Goal: Task Accomplishment & Management: Manage account settings

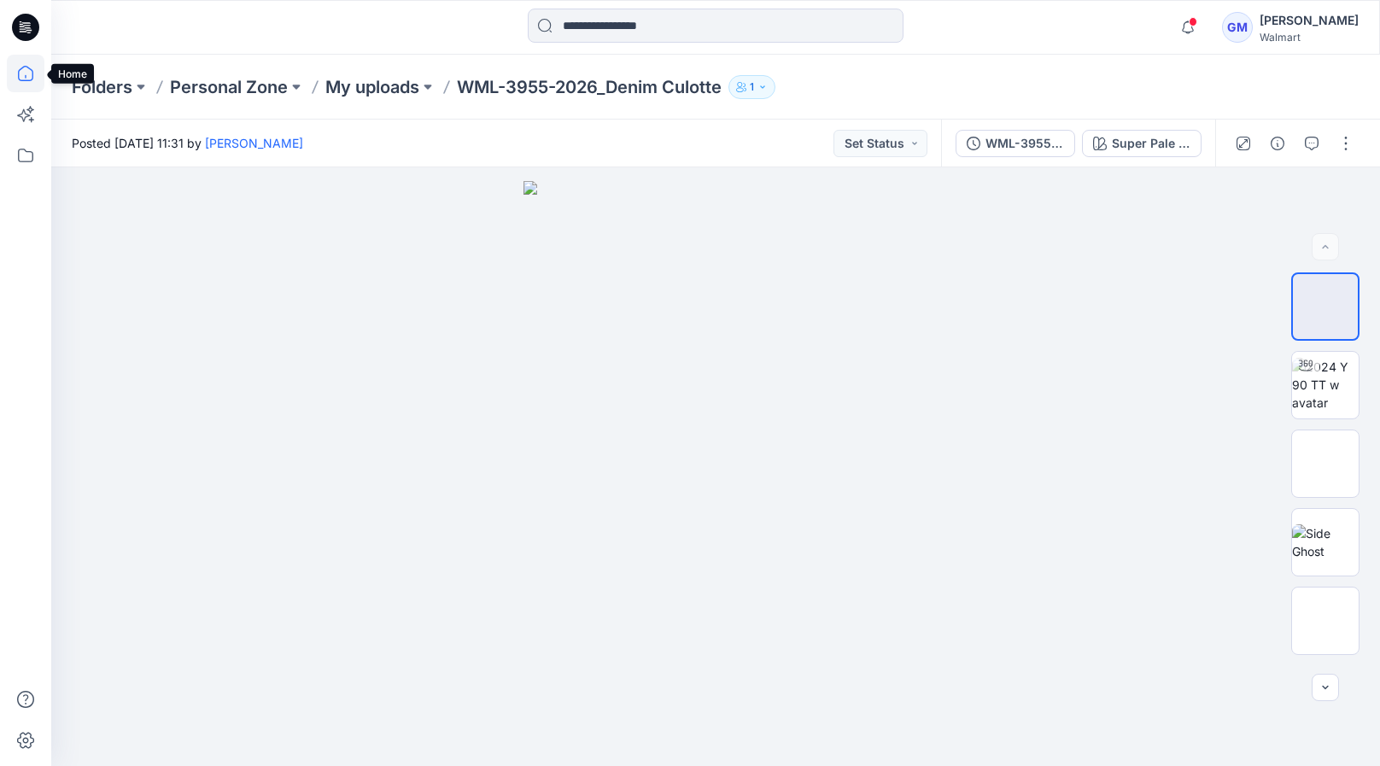
click at [10, 56] on icon at bounding box center [26, 74] width 38 height 38
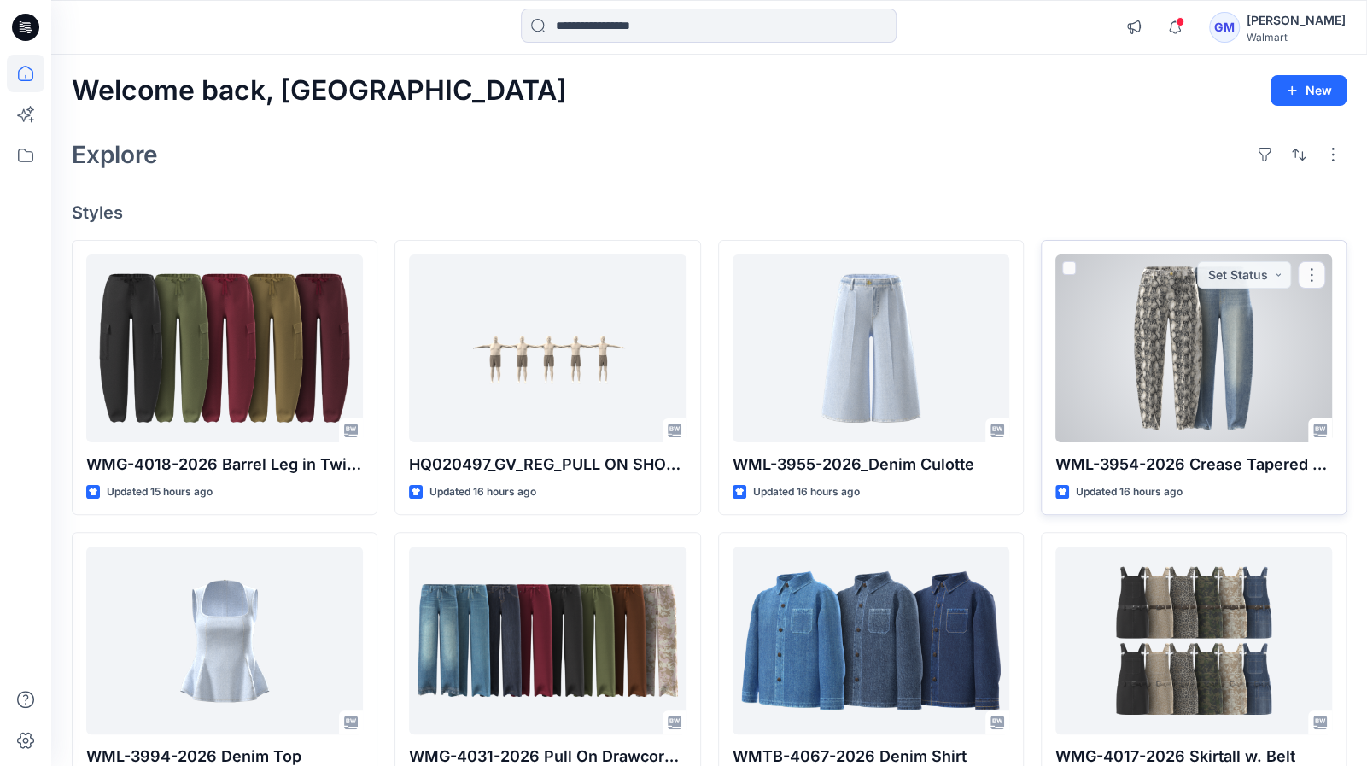
click at [1141, 371] on div at bounding box center [1194, 349] width 277 height 188
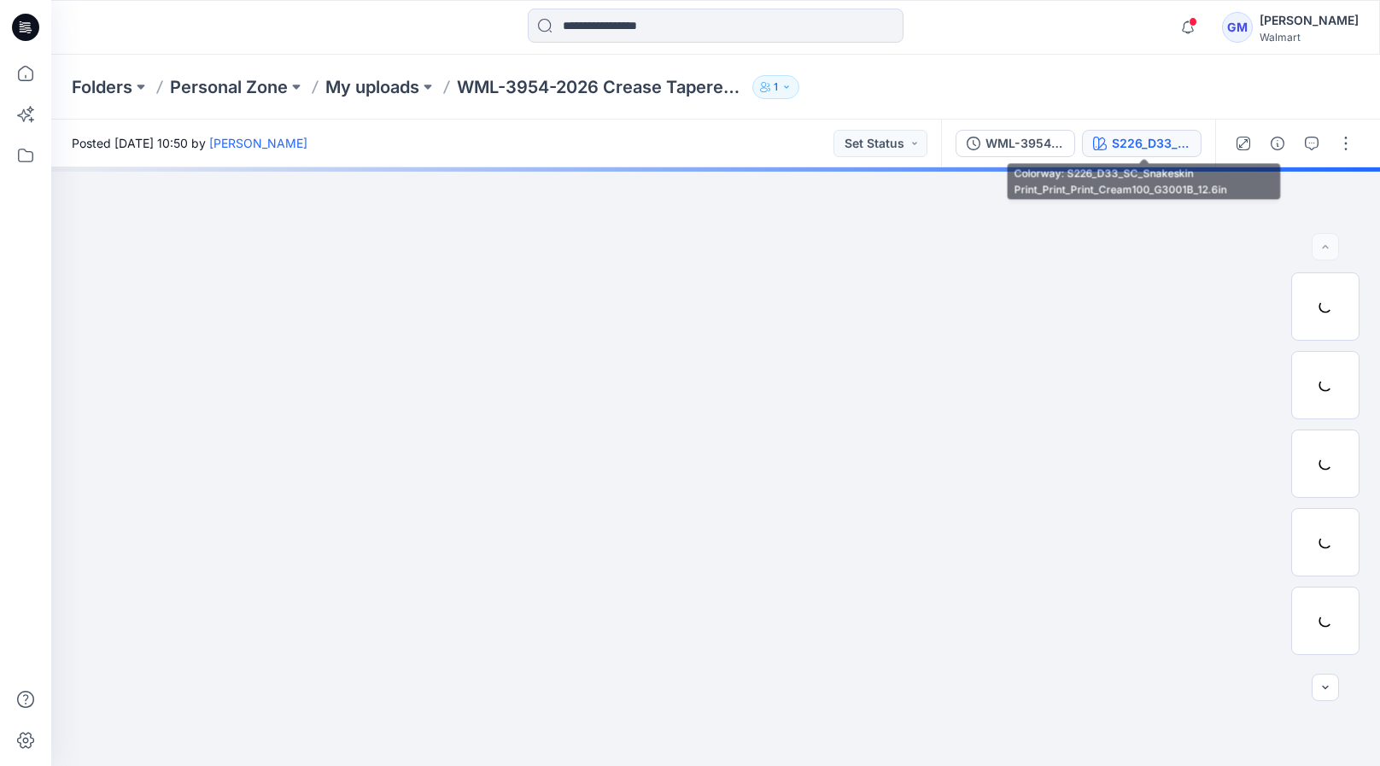
click at [1169, 136] on div "S226_D33_SC_Snakeskin Print_Print_Print_Cream100_G3001B_12.6in" at bounding box center [1151, 143] width 79 height 19
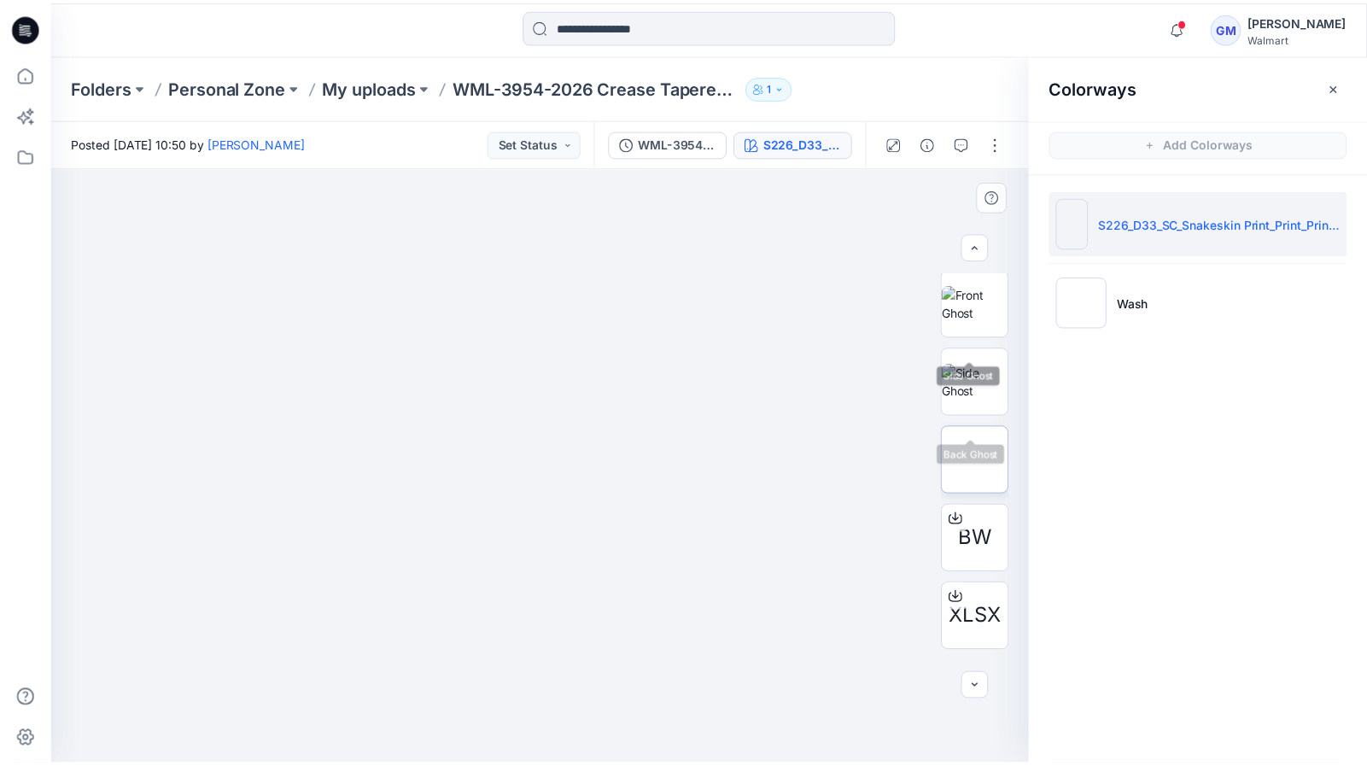
scroll to position [228, 0]
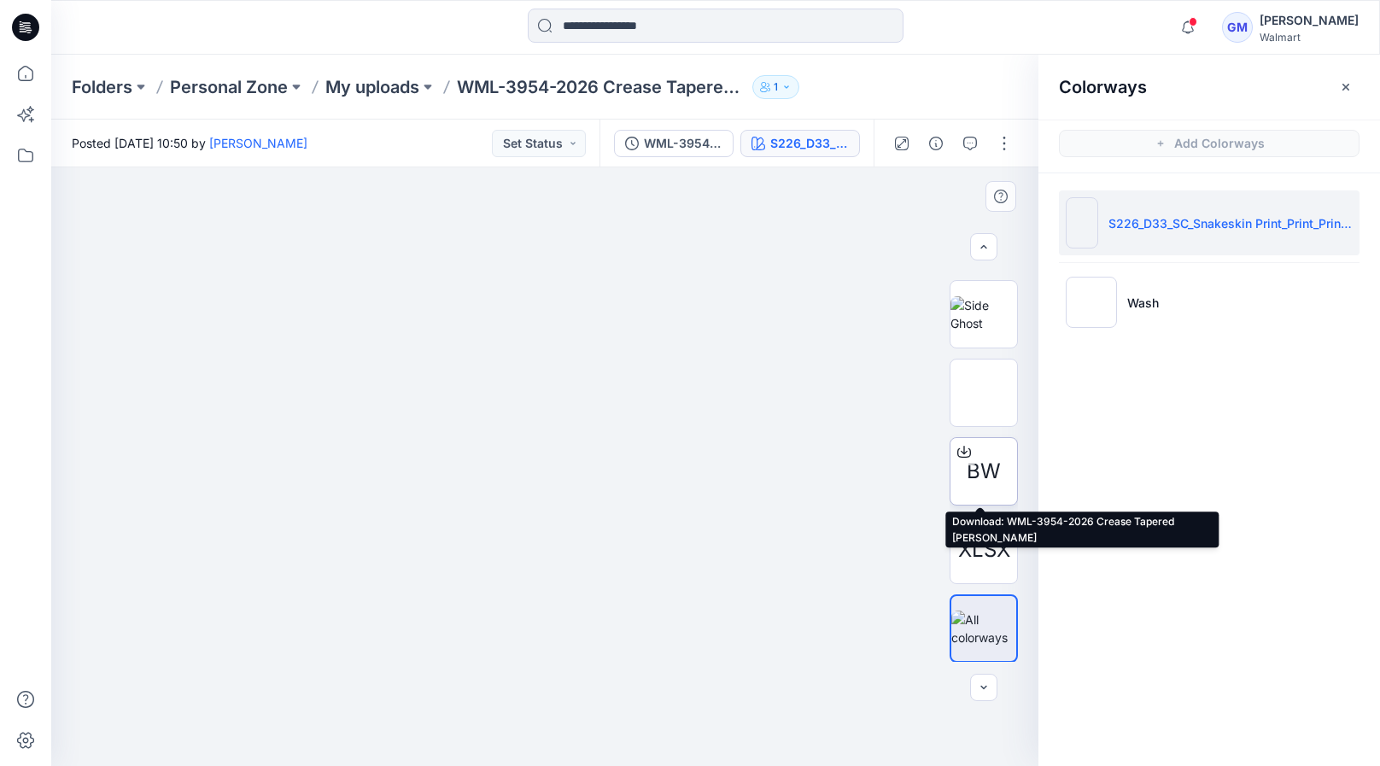
click at [962, 449] on icon at bounding box center [964, 452] width 14 height 14
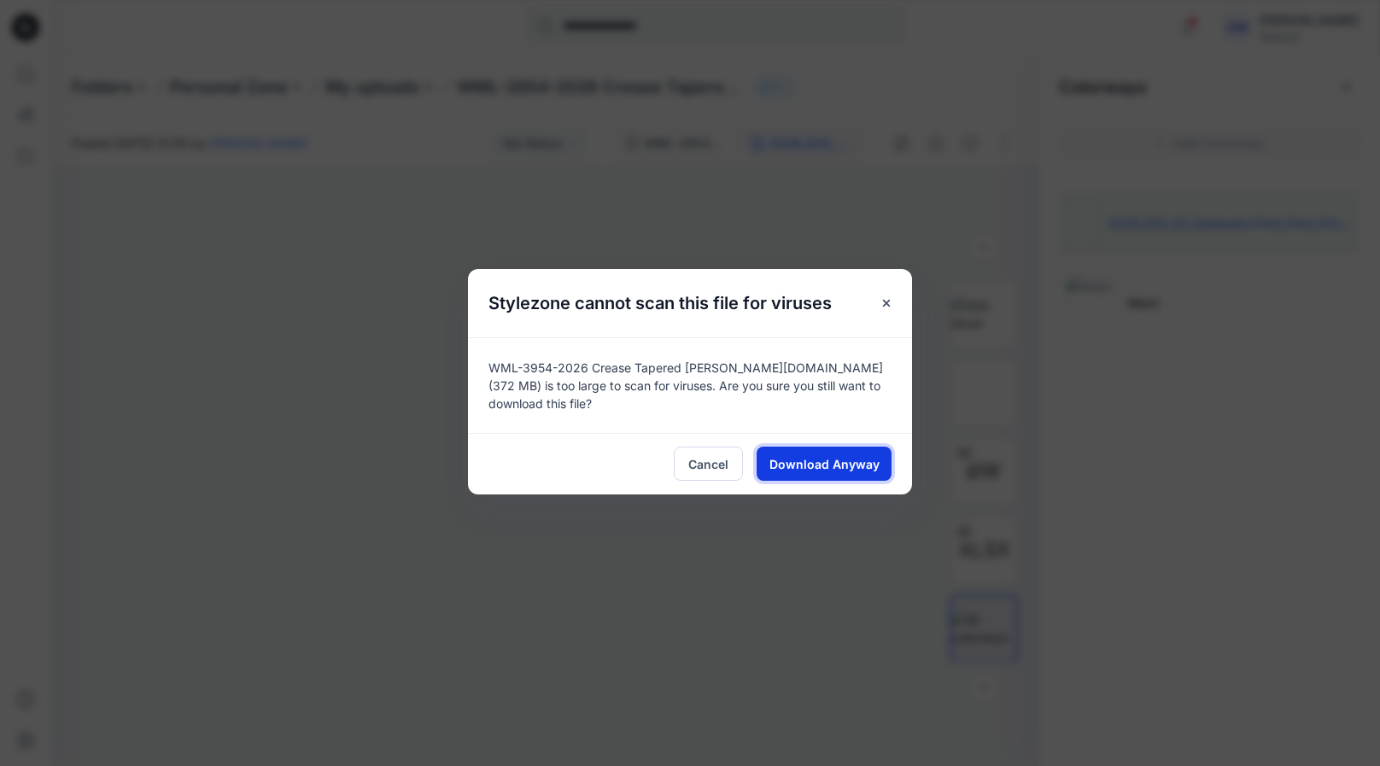
click at [861, 455] on span "Download Anyway" at bounding box center [825, 464] width 110 height 18
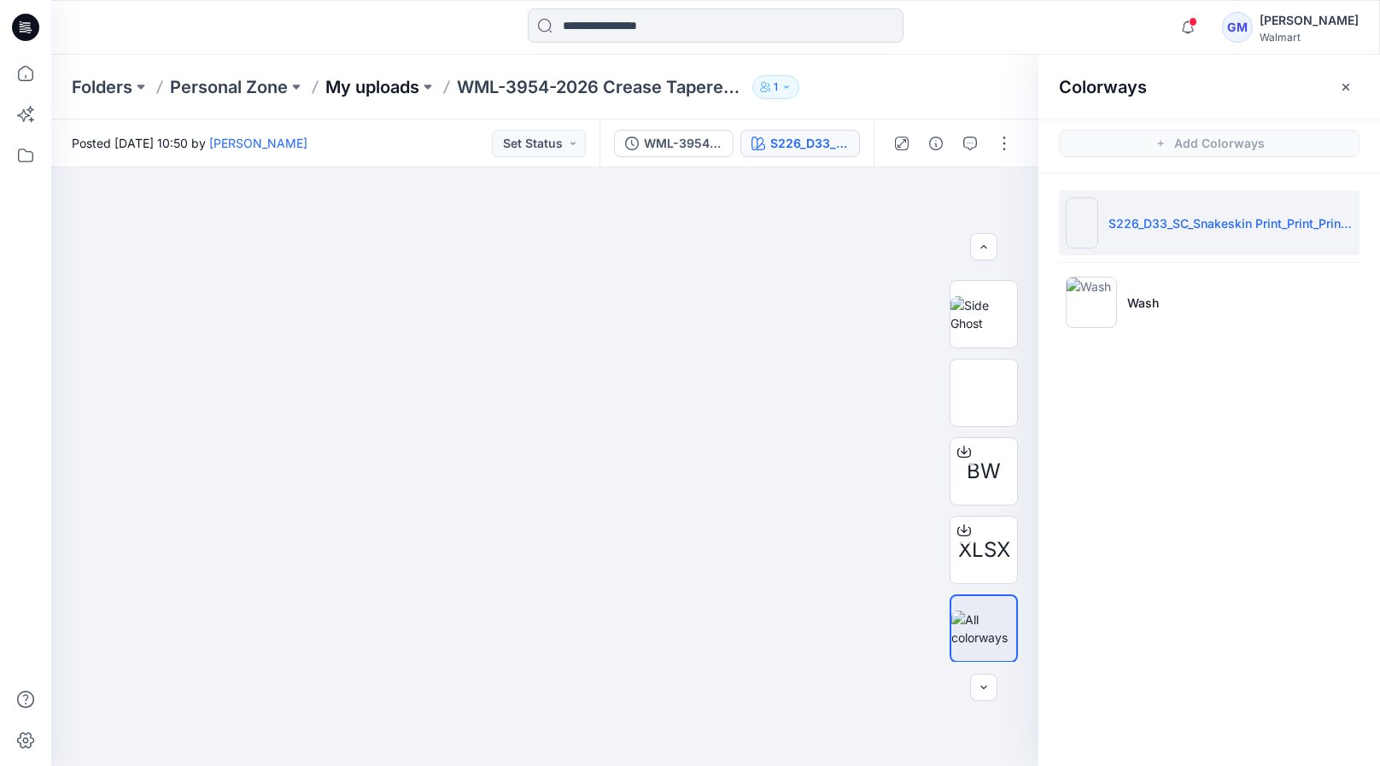
click at [372, 97] on p "My uploads" at bounding box center [372, 87] width 94 height 24
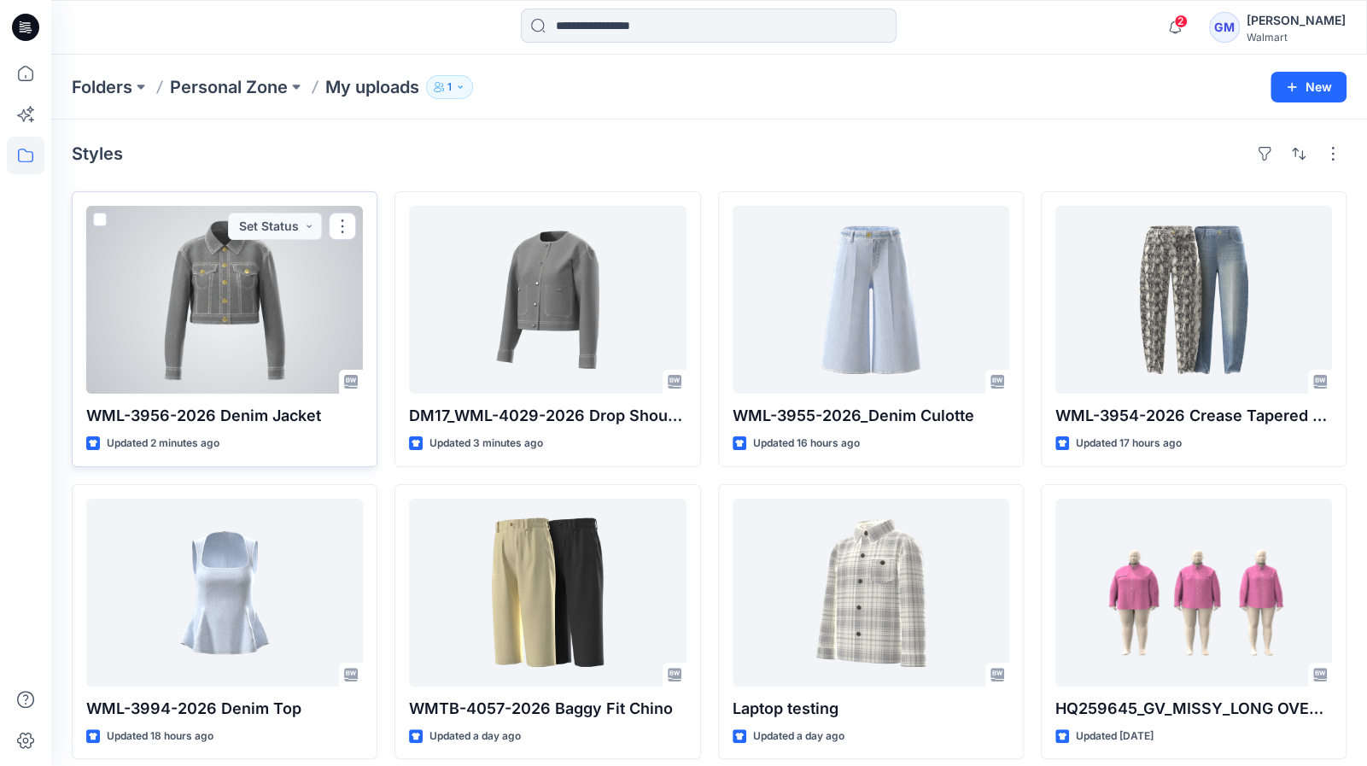
click at [306, 293] on div at bounding box center [224, 300] width 277 height 188
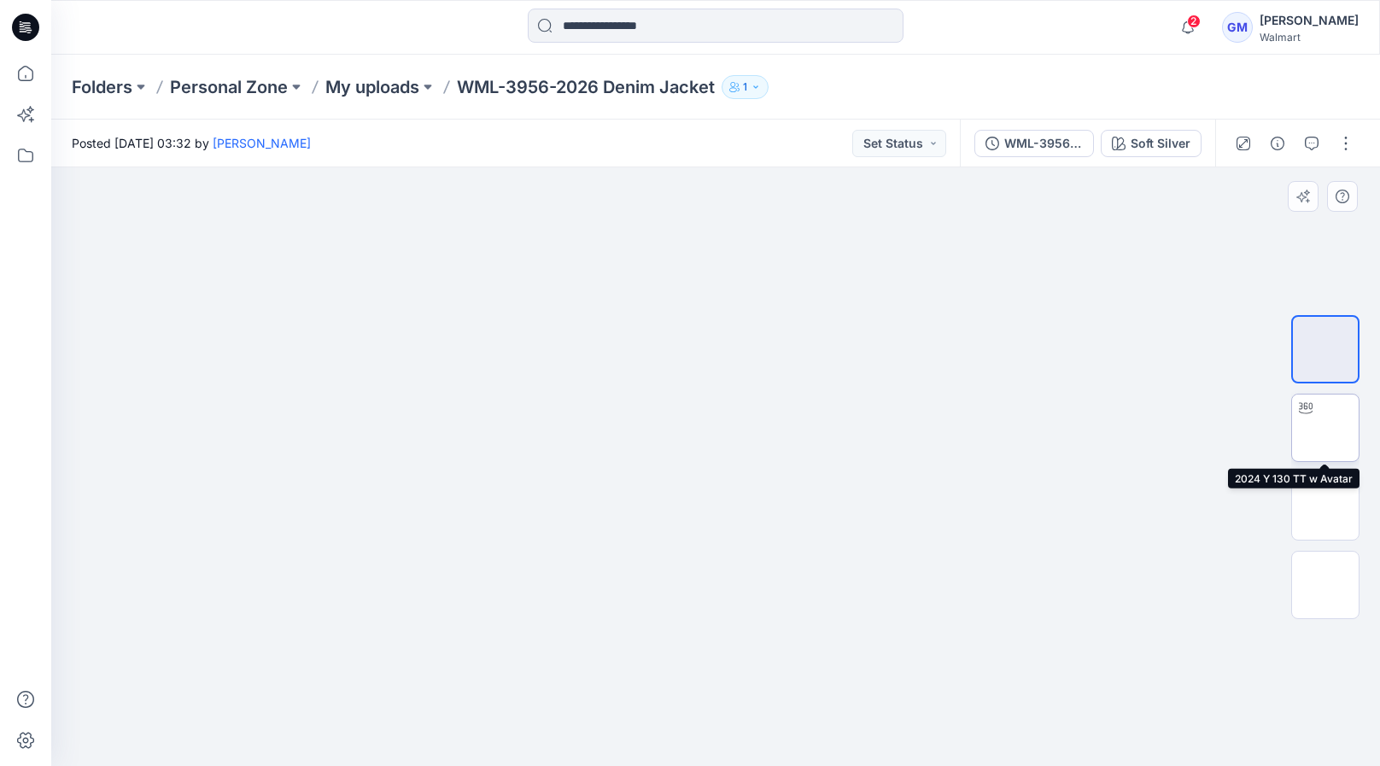
click at [1326, 428] on img at bounding box center [1326, 428] width 0 height 0
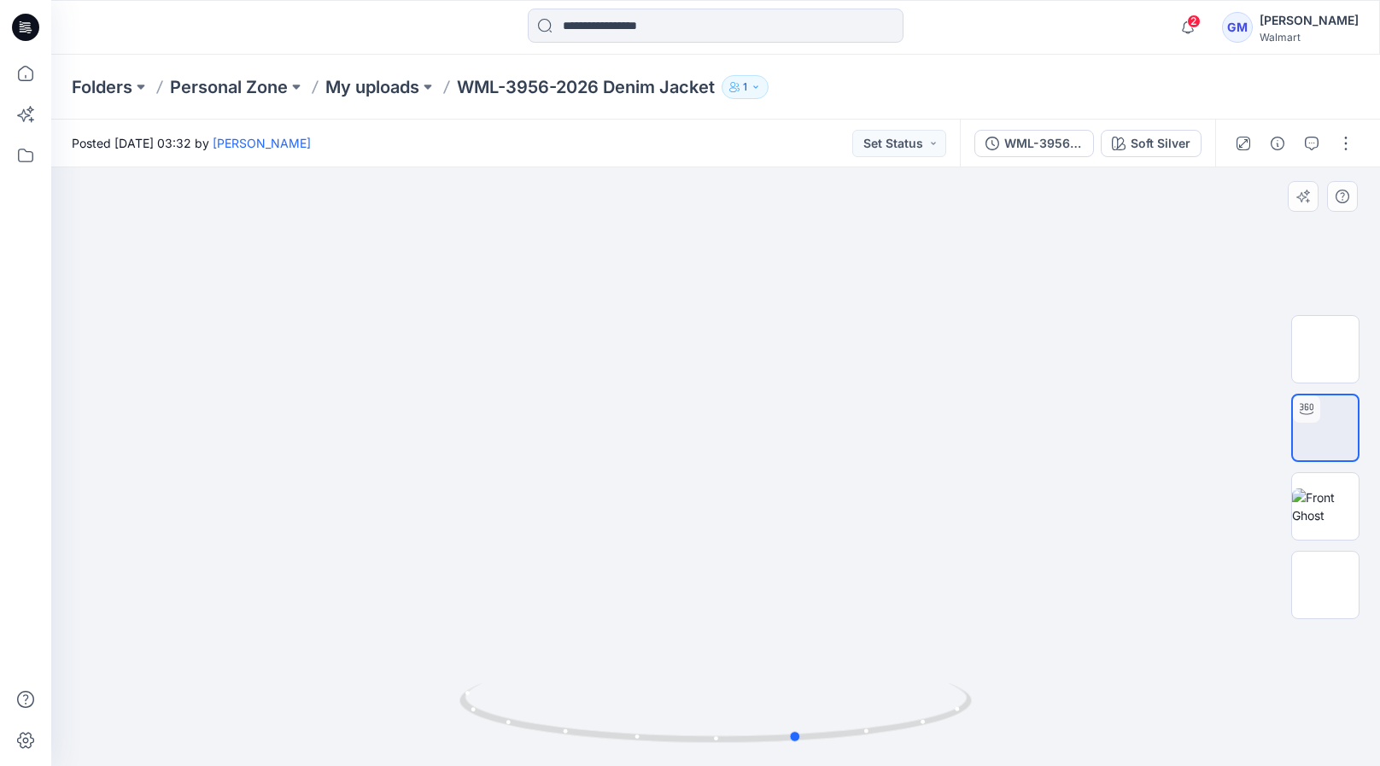
drag, startPoint x: 720, startPoint y: 739, endPoint x: 267, endPoint y: 676, distance: 456.9
click at [267, 676] on div at bounding box center [715, 466] width 1329 height 599
click at [1303, 330] on img at bounding box center [1325, 349] width 67 height 54
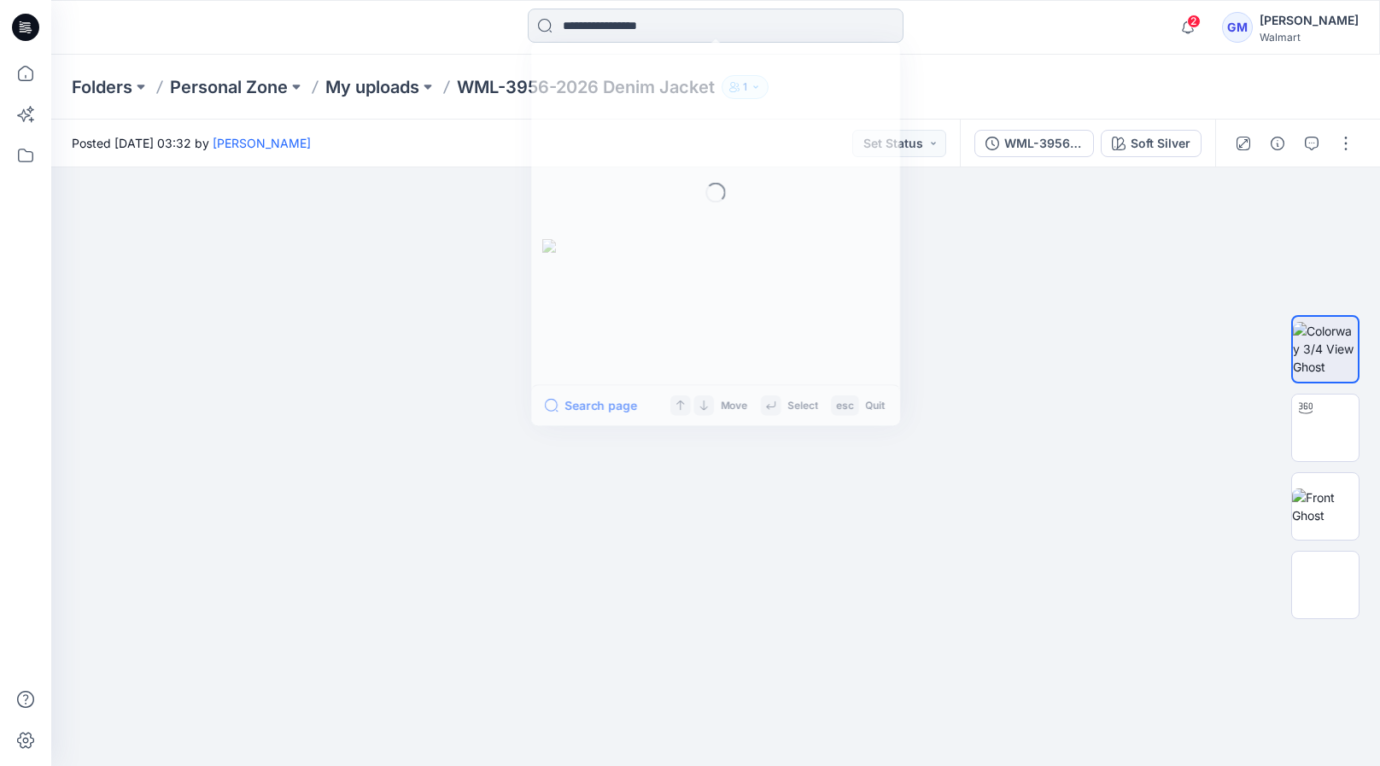
drag, startPoint x: 965, startPoint y: 60, endPoint x: 883, endPoint y: 32, distance: 86.7
click at [883, 32] on input at bounding box center [716, 26] width 376 height 34
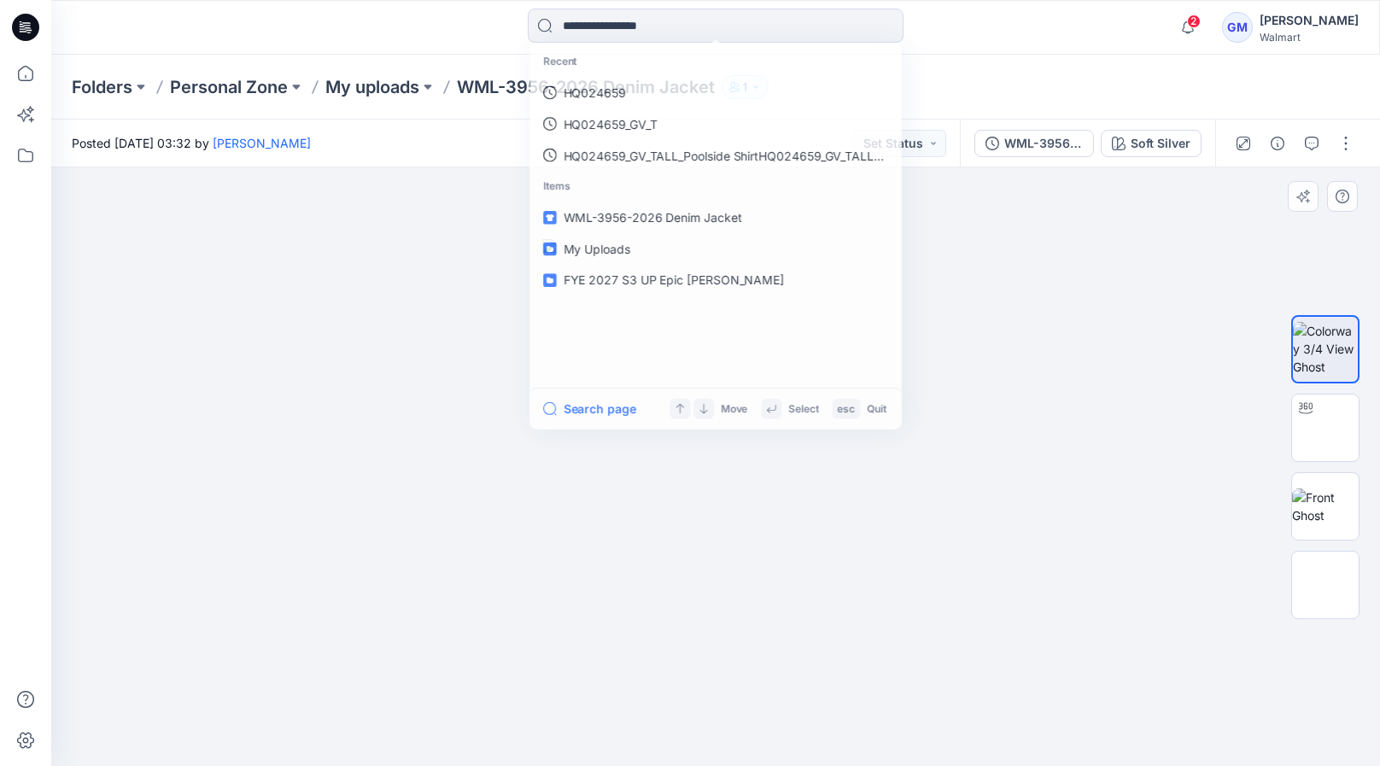
click at [244, 251] on div at bounding box center [715, 466] width 1329 height 599
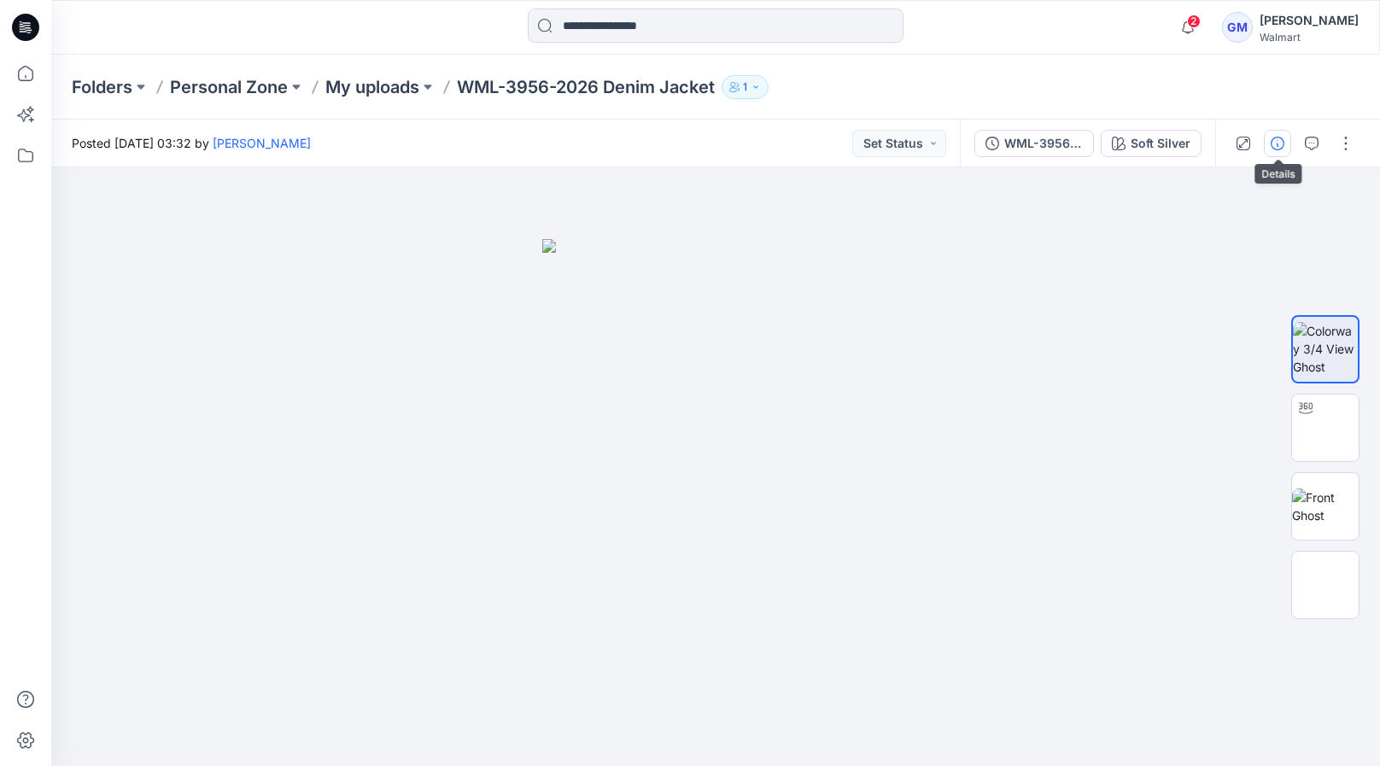
click at [1286, 148] on button "button" at bounding box center [1277, 143] width 27 height 27
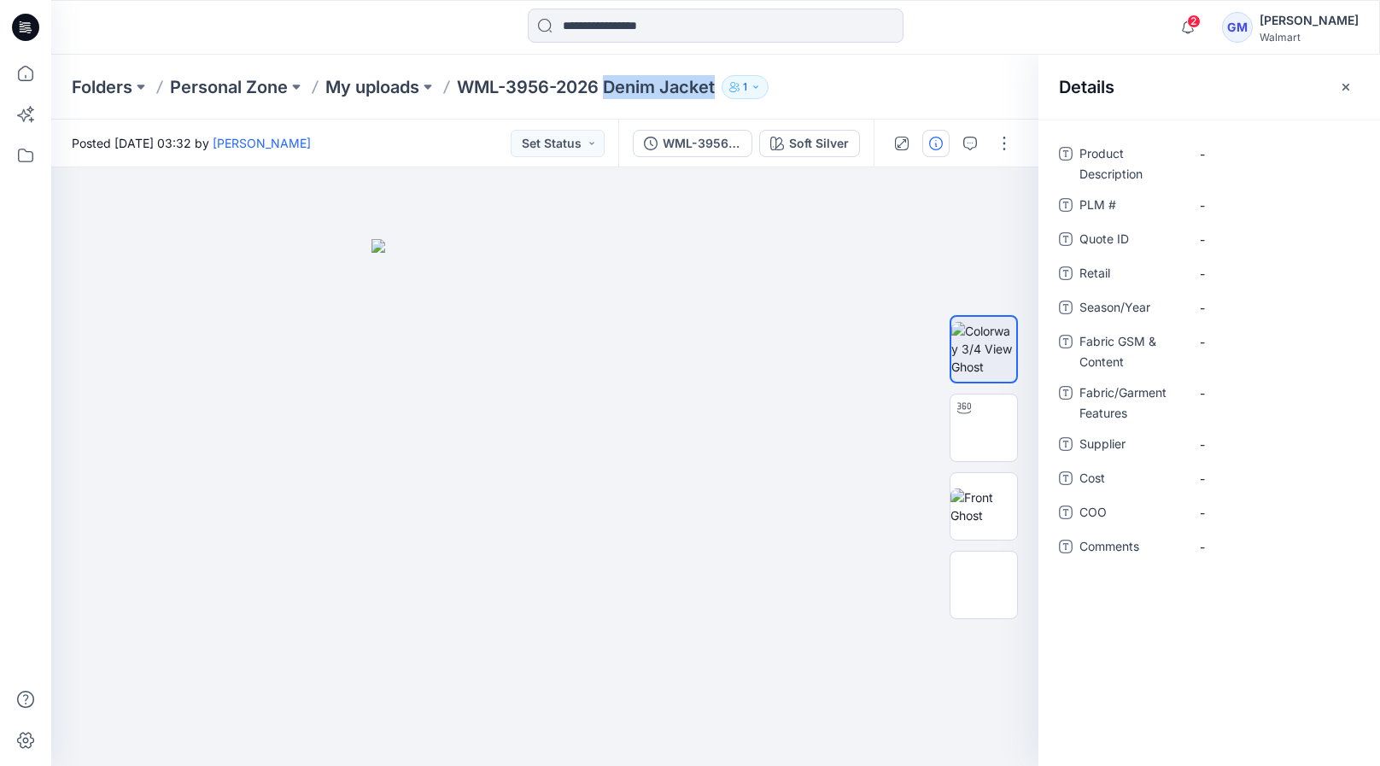
drag, startPoint x: 612, startPoint y: 85, endPoint x: 729, endPoint y: 94, distance: 117.3
click at [729, 94] on div "Folders Personal Zone My uploads WML-3956-2026 Denim Jacket 1" at bounding box center [649, 87] width 1155 height 24
copy div "Denim Jacket 1"
click at [1234, 145] on Description "-" at bounding box center [1274, 154] width 149 height 18
type textarea "**********"
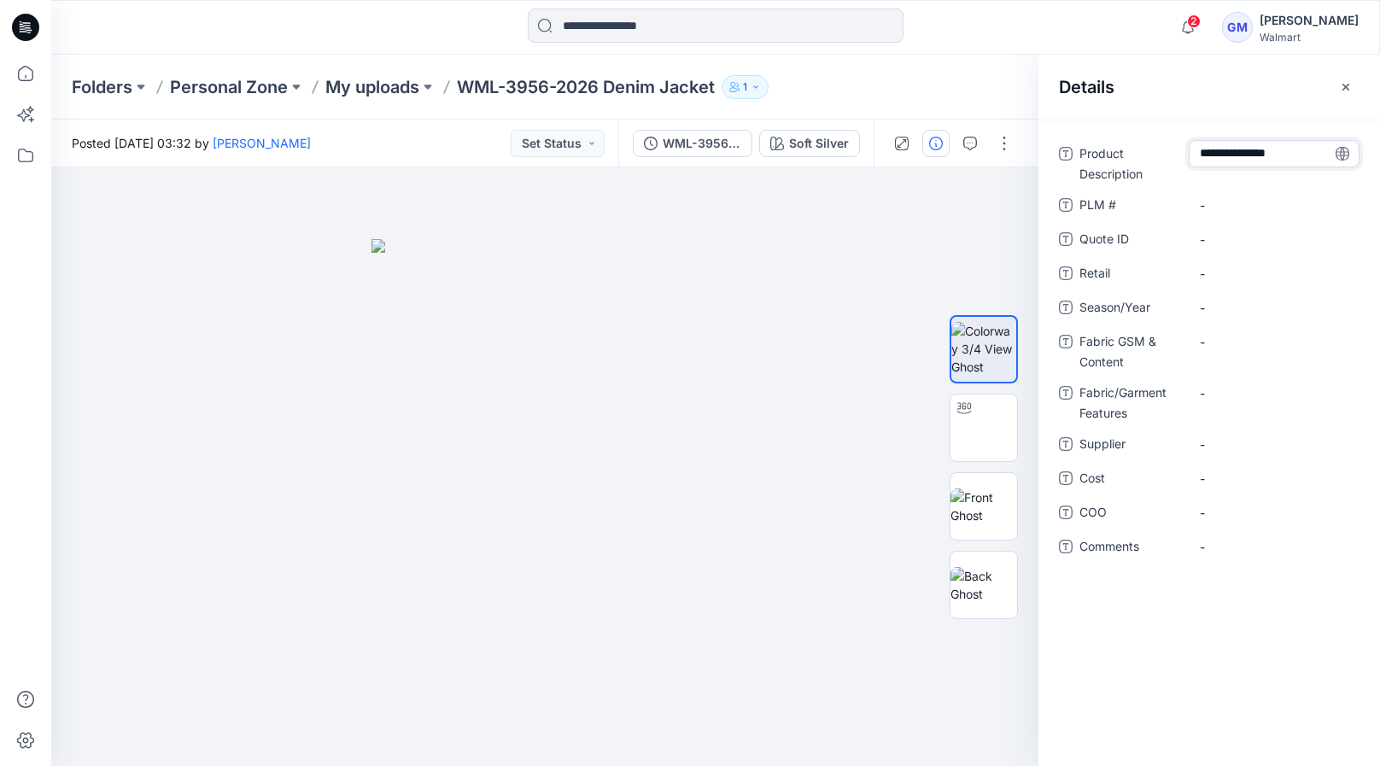
scroll to position [47, 0]
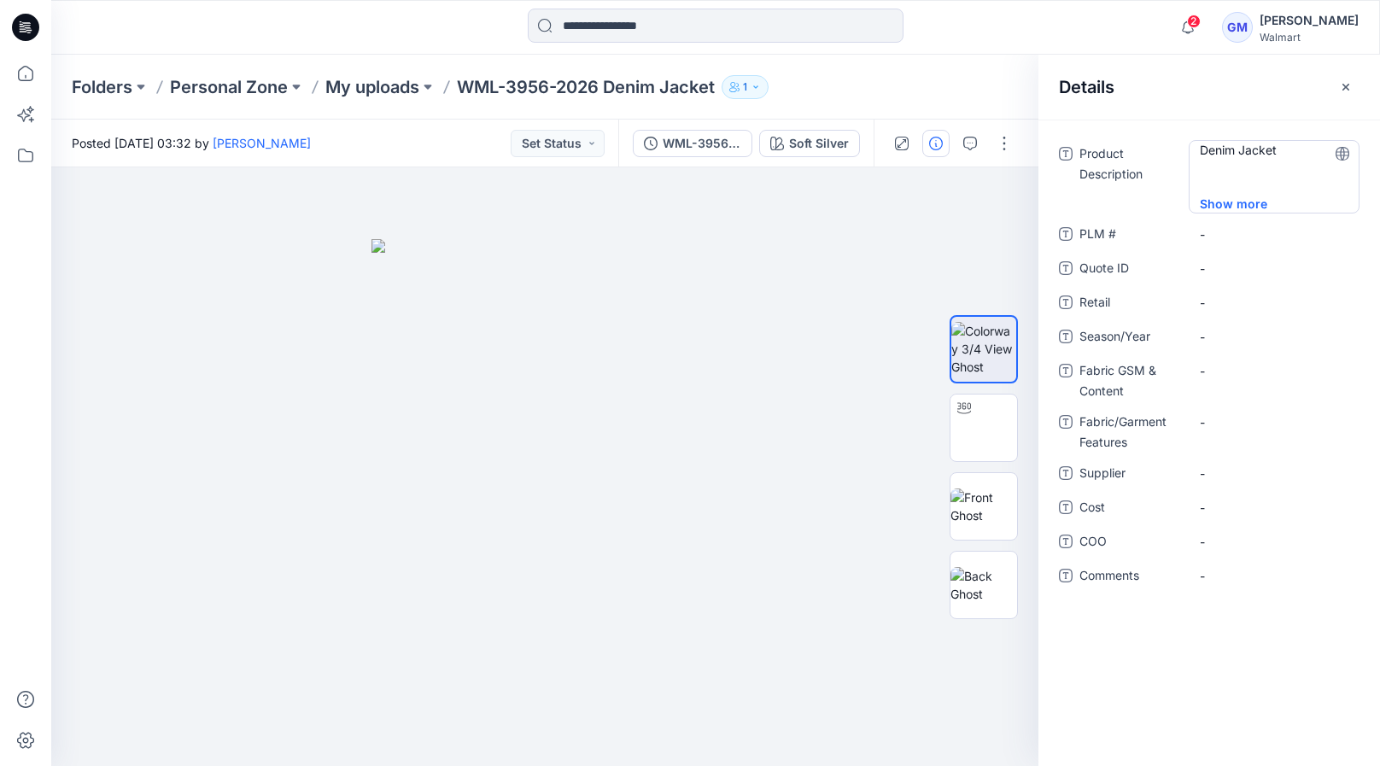
click at [1291, 155] on Description "Denim Jacket" at bounding box center [1274, 168] width 149 height 54
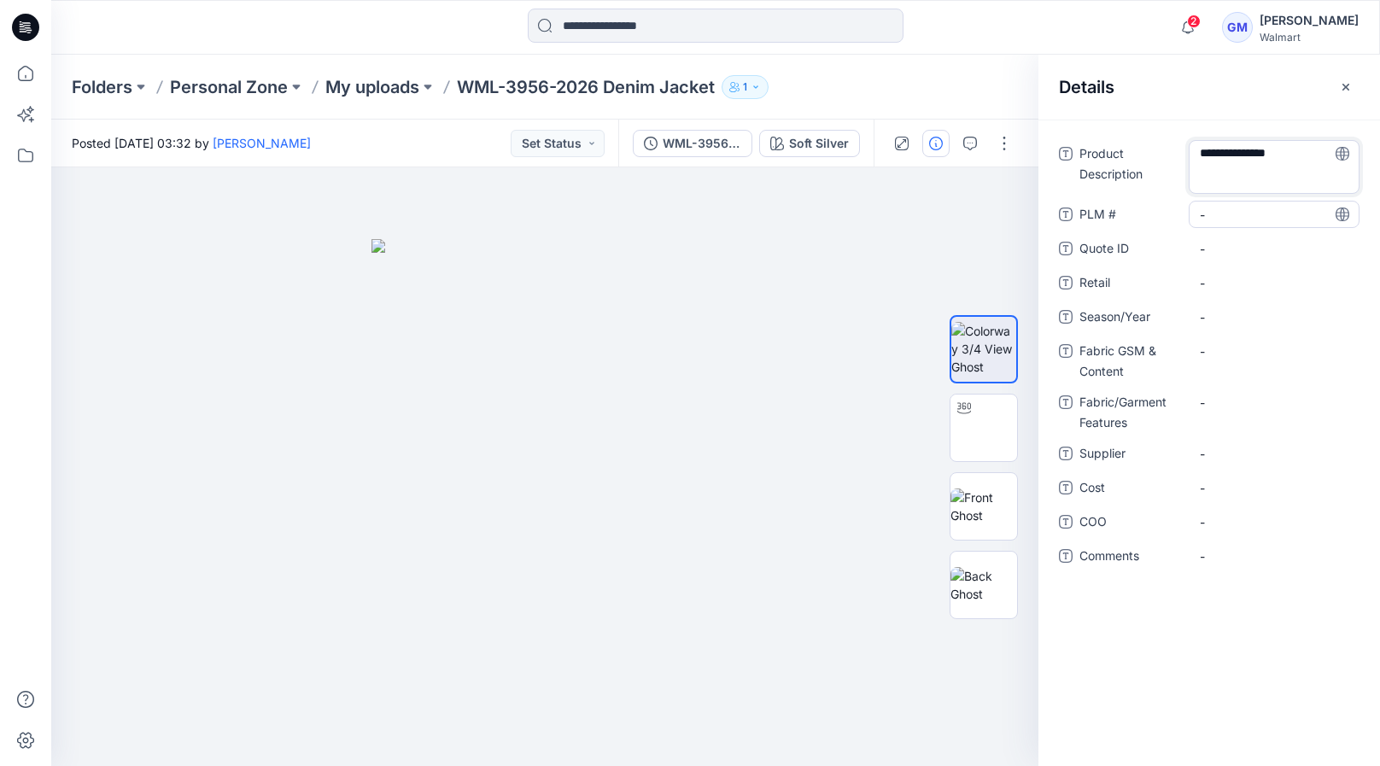
scroll to position [22, 0]
drag, startPoint x: 1291, startPoint y: 153, endPoint x: 1370, endPoint y: 249, distance: 124.4
click at [1370, 249] on div "**********" at bounding box center [1210, 365] width 342 height 450
type textarea "**********"
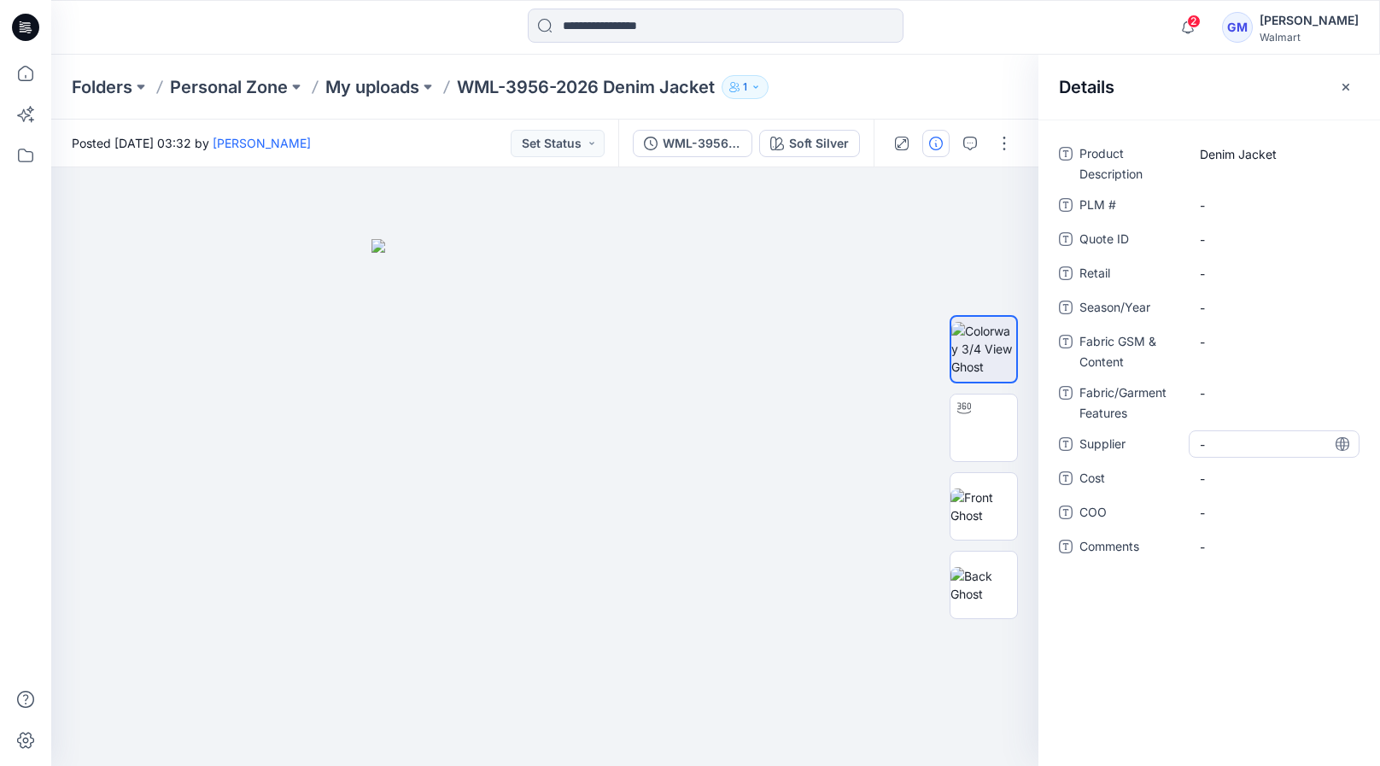
click at [1227, 436] on span "-" at bounding box center [1274, 445] width 149 height 18
type textarea "*"
type textarea "****"
click at [1257, 504] on span "-" at bounding box center [1274, 513] width 149 height 18
type textarea "**"
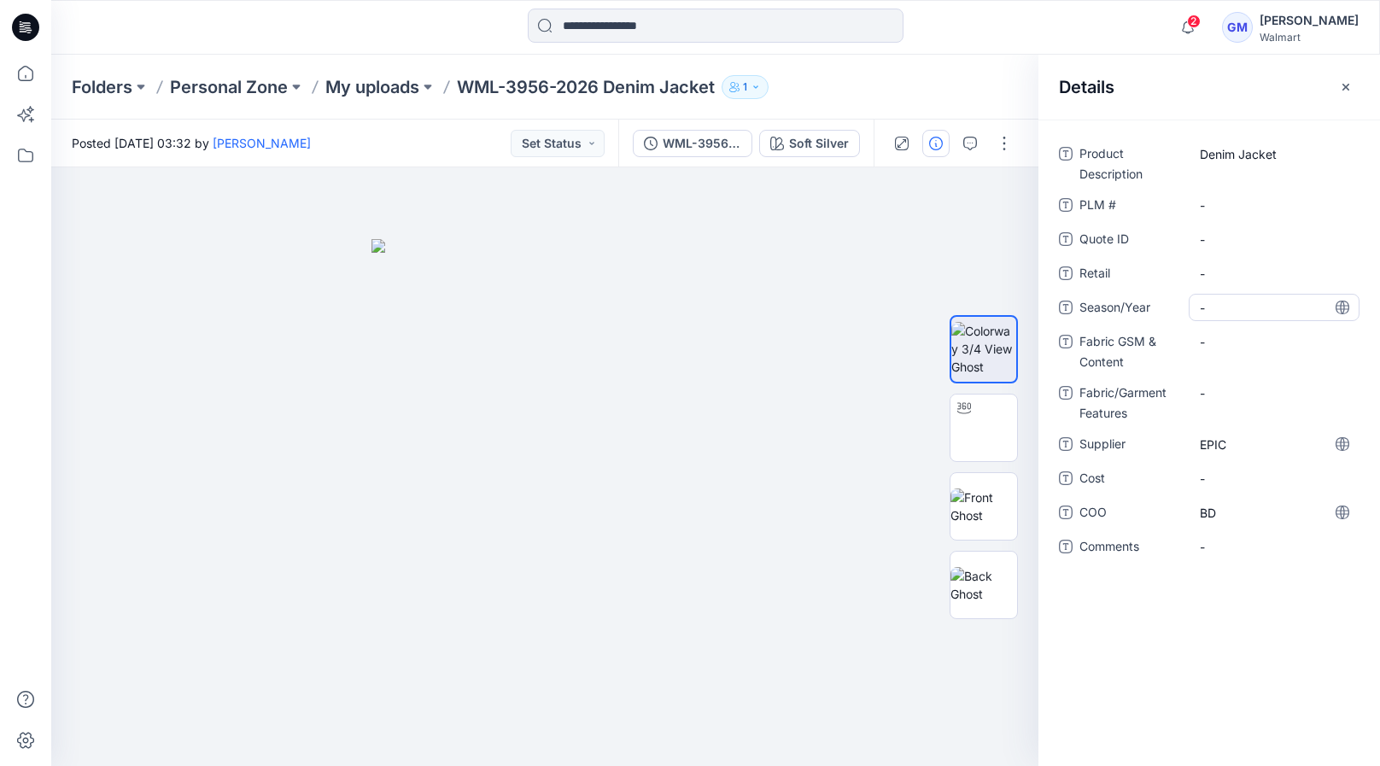
click at [1242, 299] on span "-" at bounding box center [1274, 308] width 149 height 18
type textarea "**********"
click at [367, 79] on p "My uploads" at bounding box center [372, 87] width 94 height 24
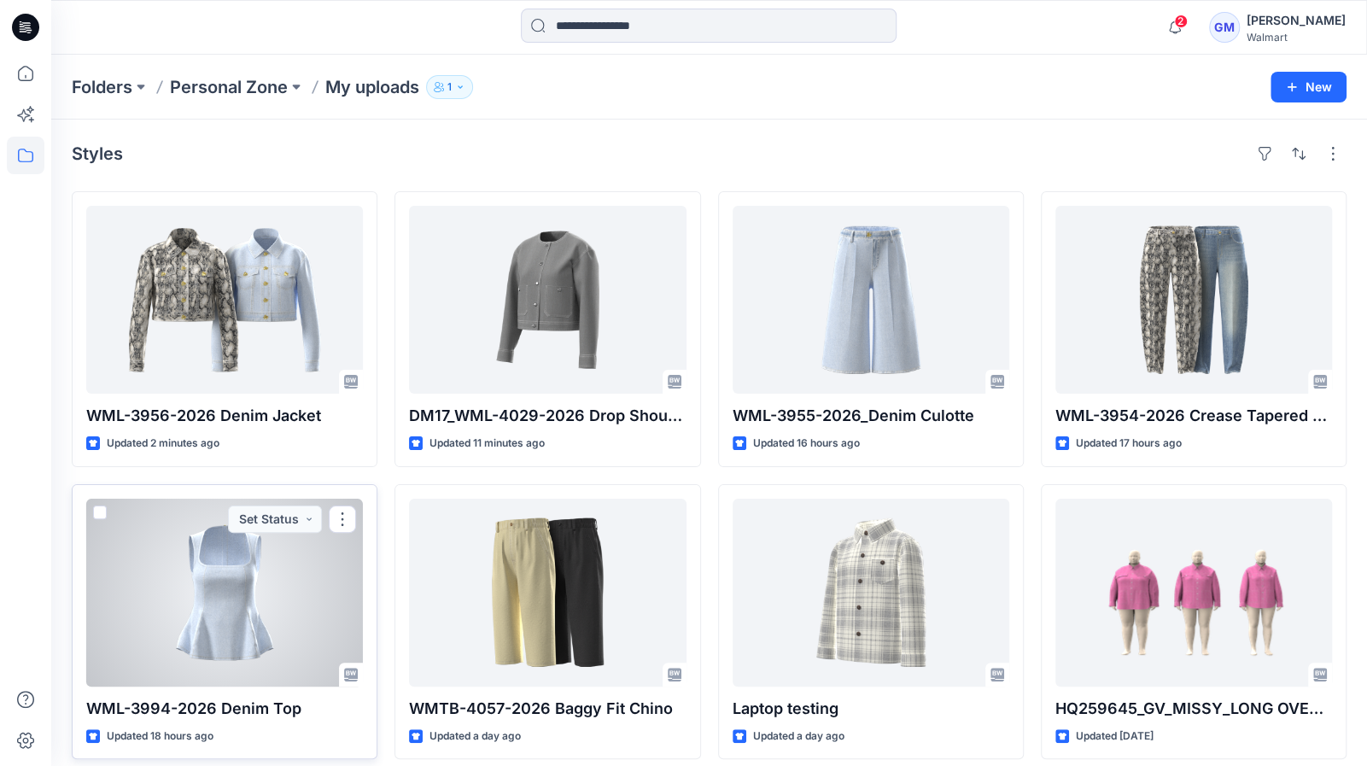
click at [205, 576] on div at bounding box center [224, 593] width 277 height 188
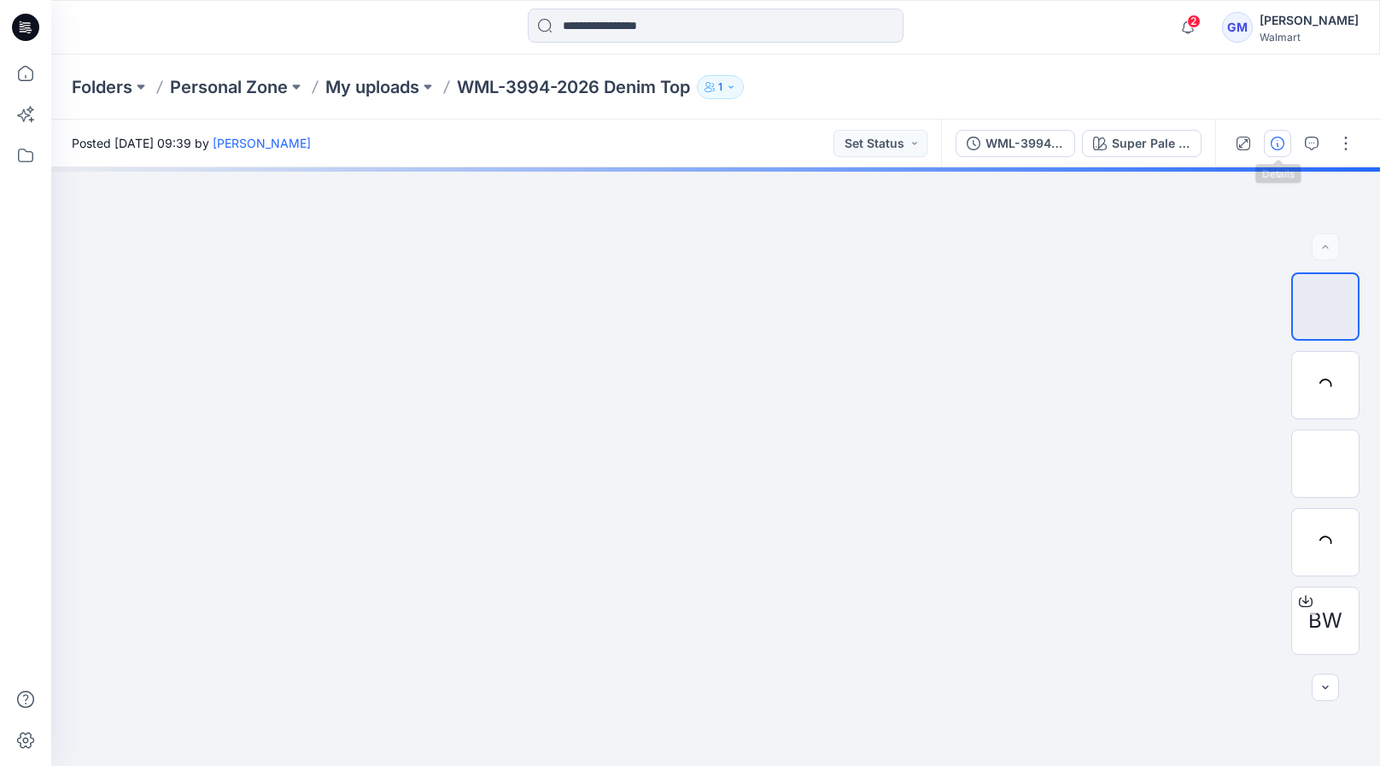
click at [1272, 139] on icon "button" at bounding box center [1278, 144] width 14 height 14
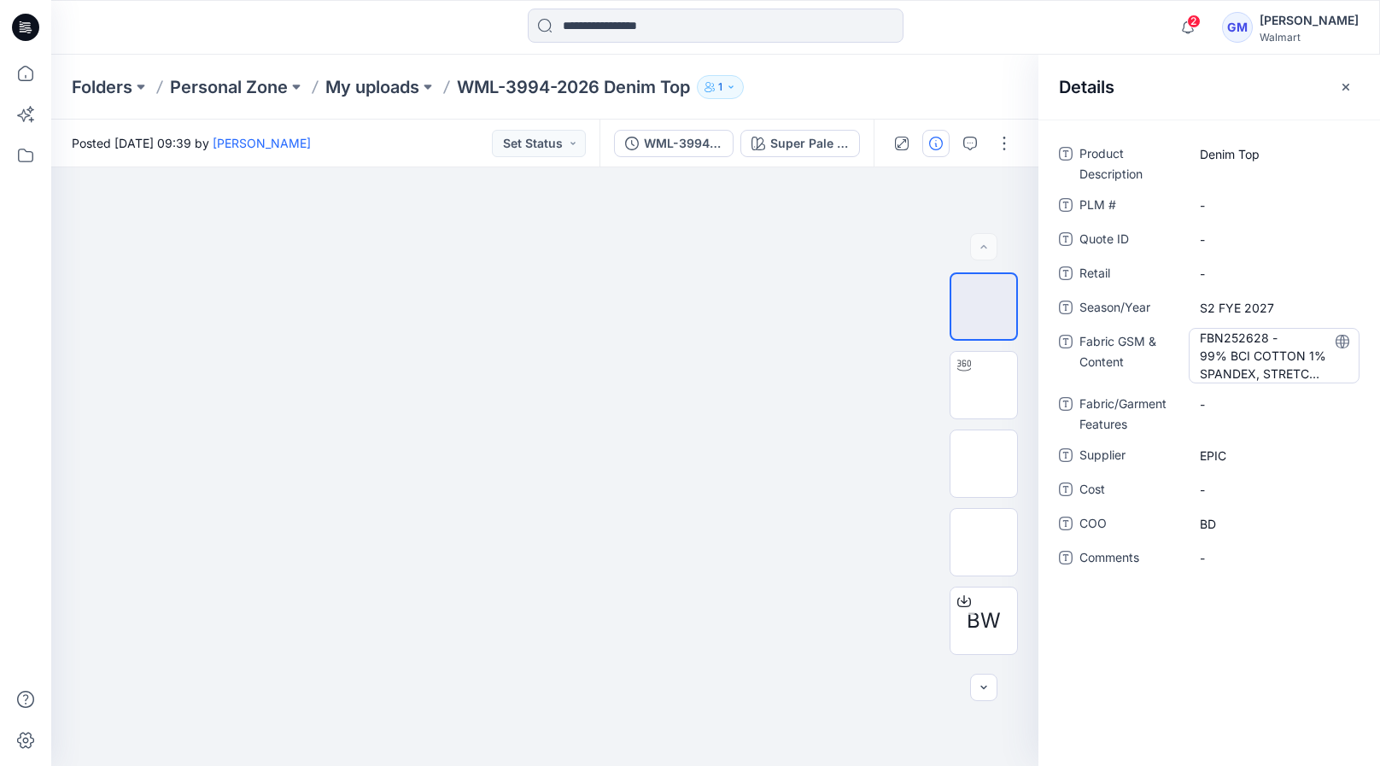
click at [1200, 346] on Content "FBN252628 - 99% BCI COTTON 1% SPANDEX, STRETCH DENIM, 12.5oz" at bounding box center [1274, 356] width 149 height 54
drag, startPoint x: 1201, startPoint y: 341, endPoint x: 1360, endPoint y: 415, distance: 175.4
click at [1360, 415] on div "**********" at bounding box center [1210, 365] width 342 height 450
click at [412, 84] on p "My uploads" at bounding box center [372, 87] width 94 height 24
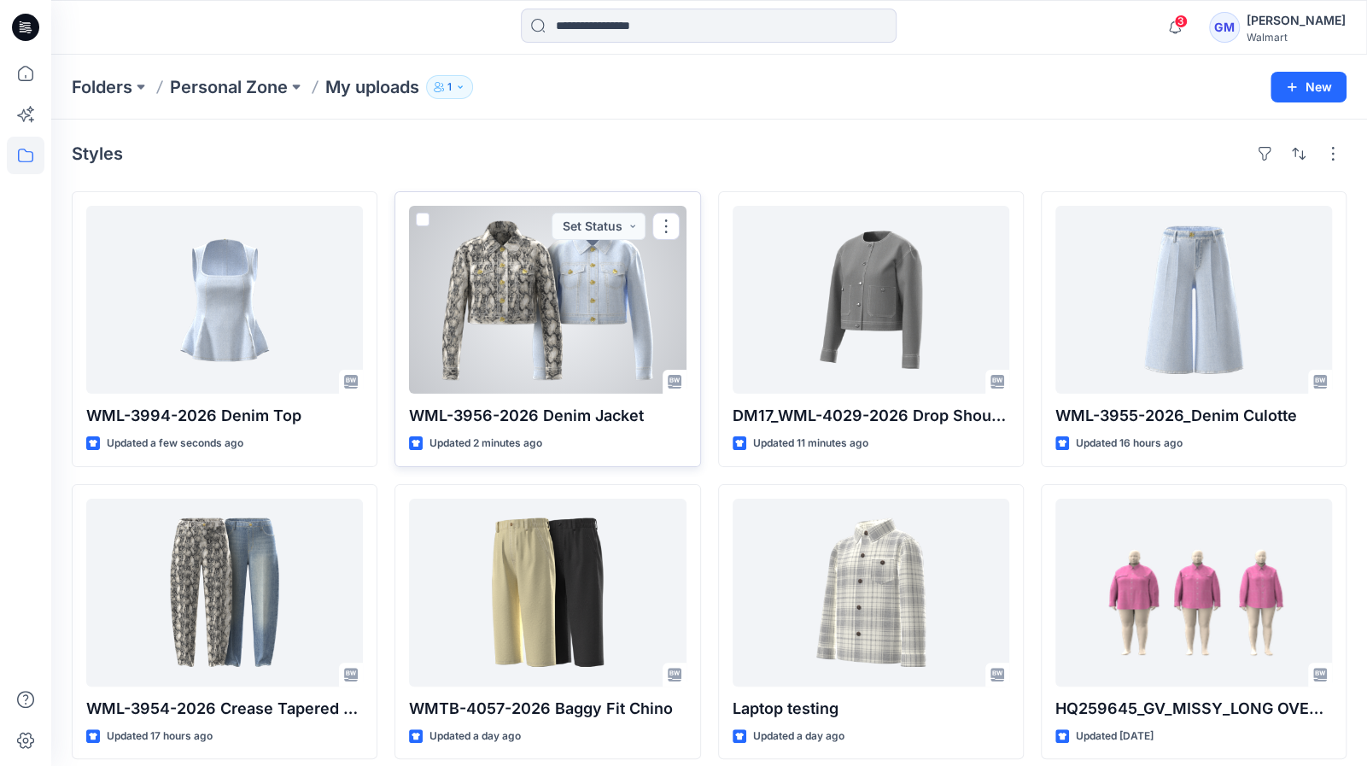
click at [565, 296] on div at bounding box center [547, 300] width 277 height 188
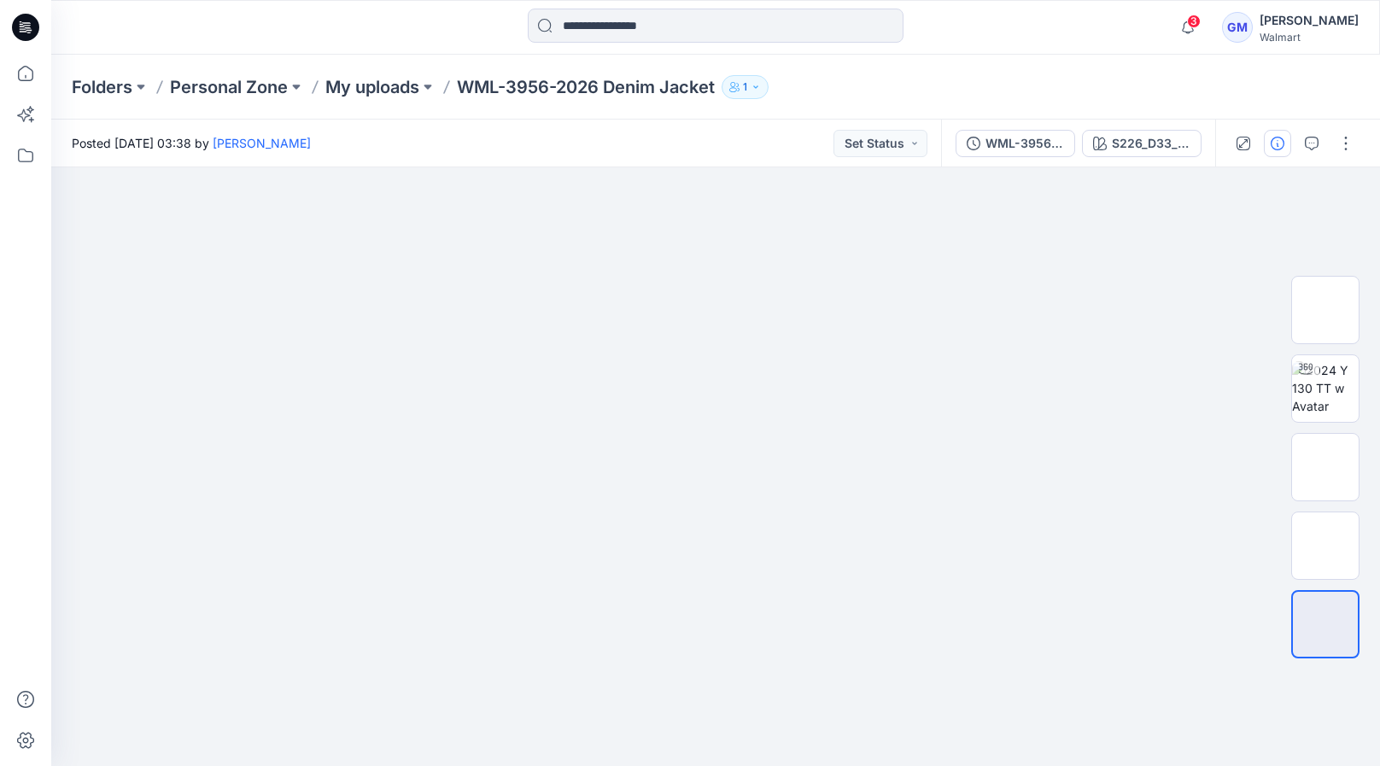
click at [1285, 149] on button "button" at bounding box center [1277, 143] width 27 height 27
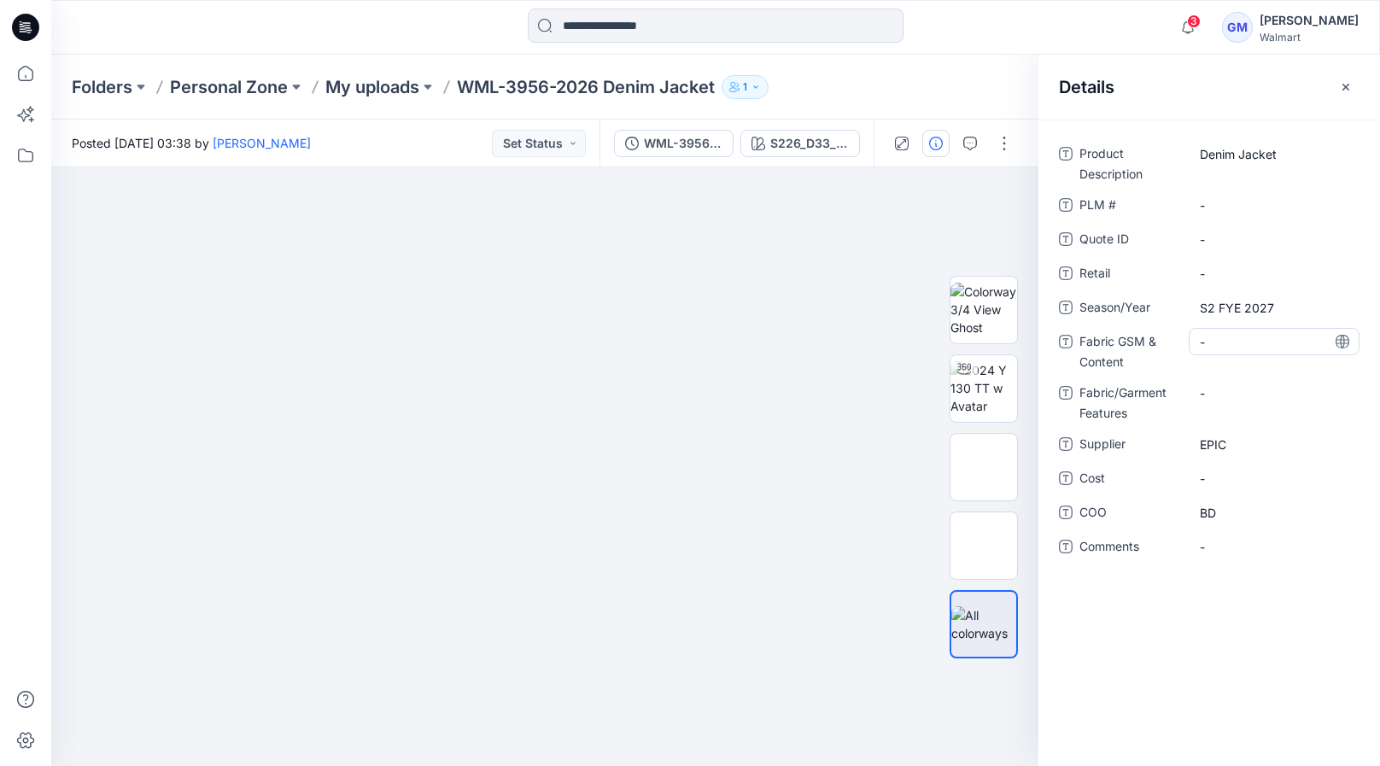
click at [1253, 337] on Content "-" at bounding box center [1274, 342] width 149 height 18
type textarea "**********"
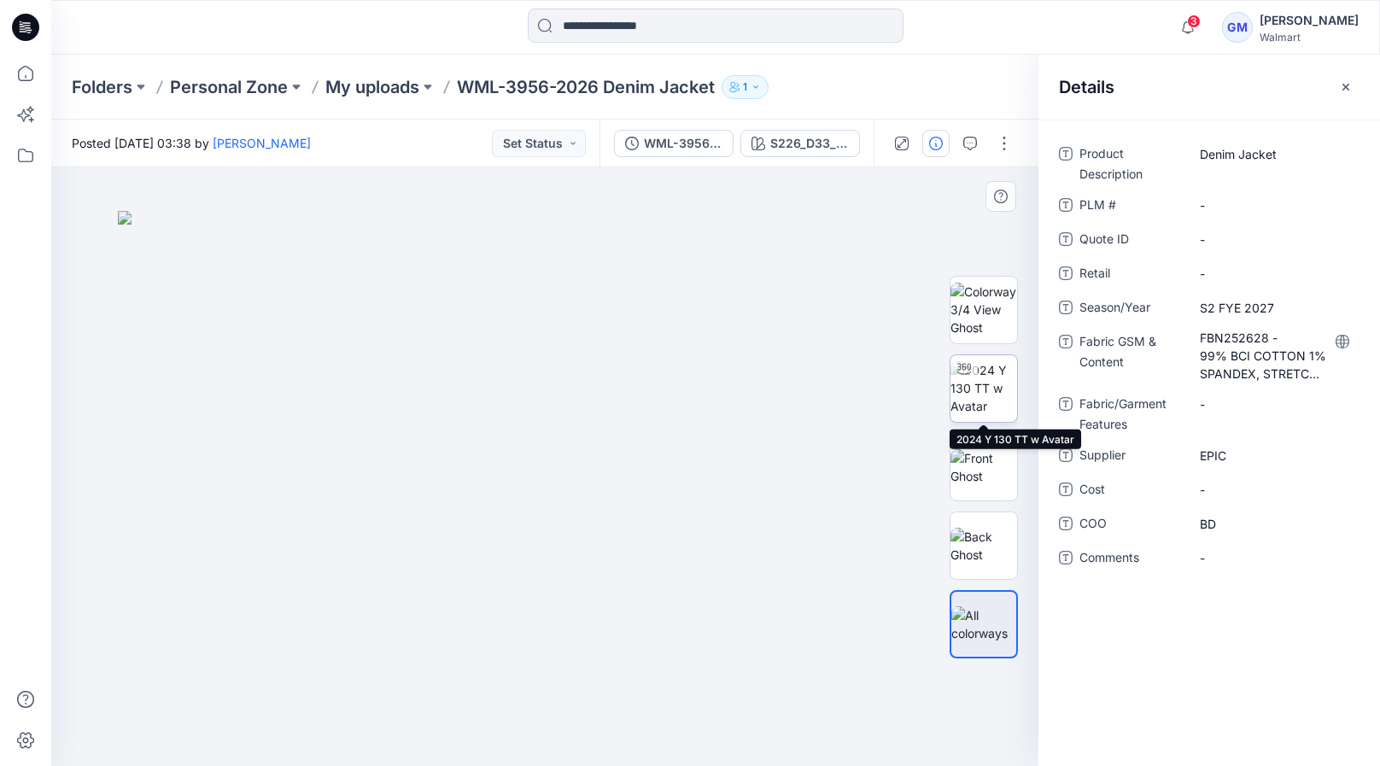
click at [984, 366] on img at bounding box center [984, 388] width 67 height 54
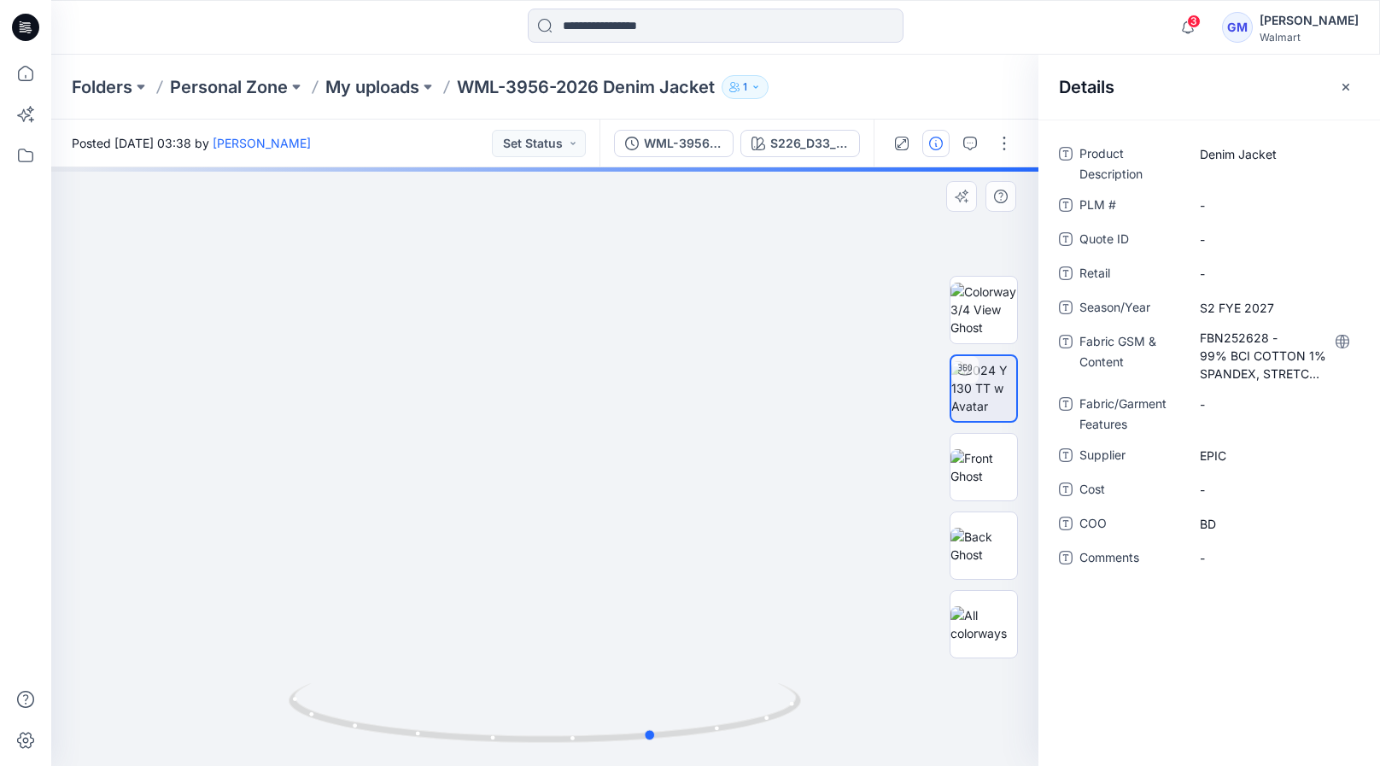
drag, startPoint x: 547, startPoint y: 747, endPoint x: 100, endPoint y: 665, distance: 454.1
click at [100, 665] on div at bounding box center [544, 466] width 987 height 599
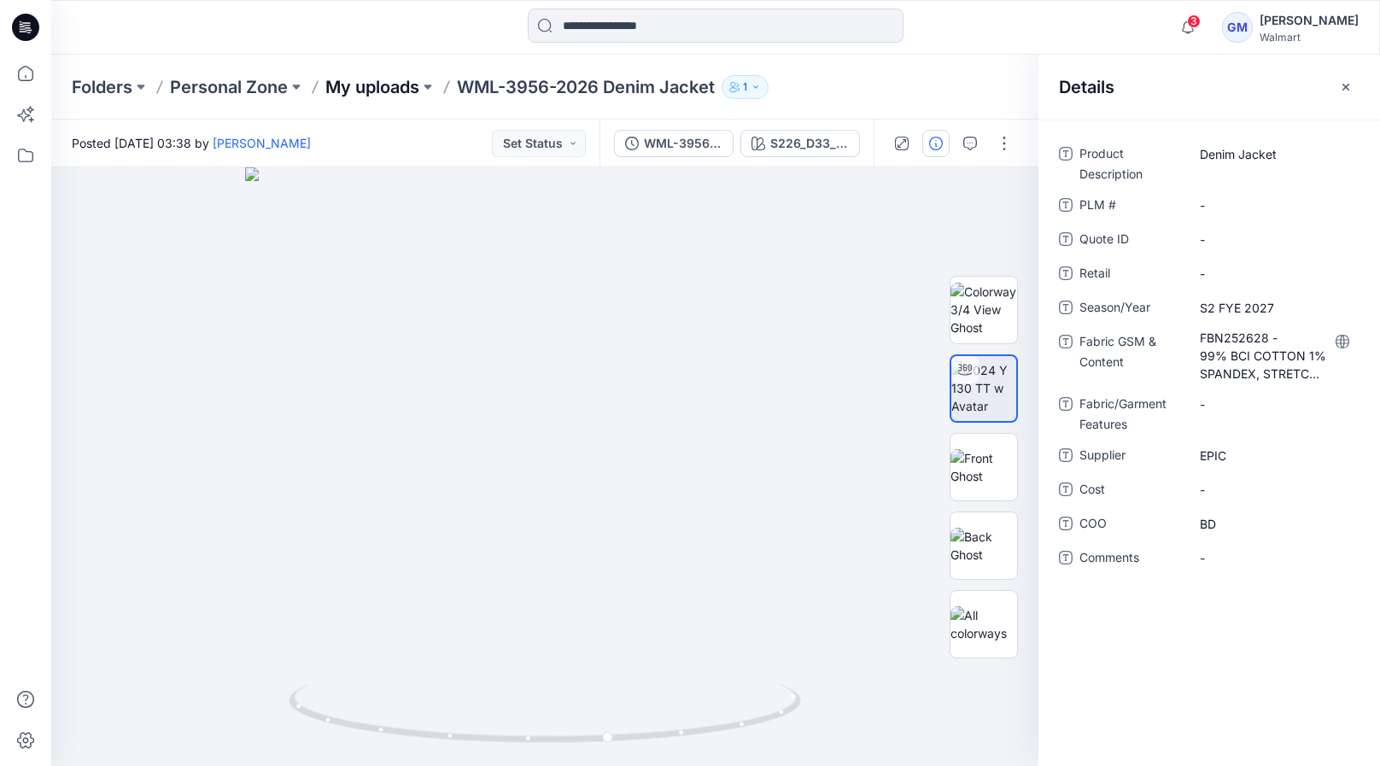
click at [384, 80] on p "My uploads" at bounding box center [372, 87] width 94 height 24
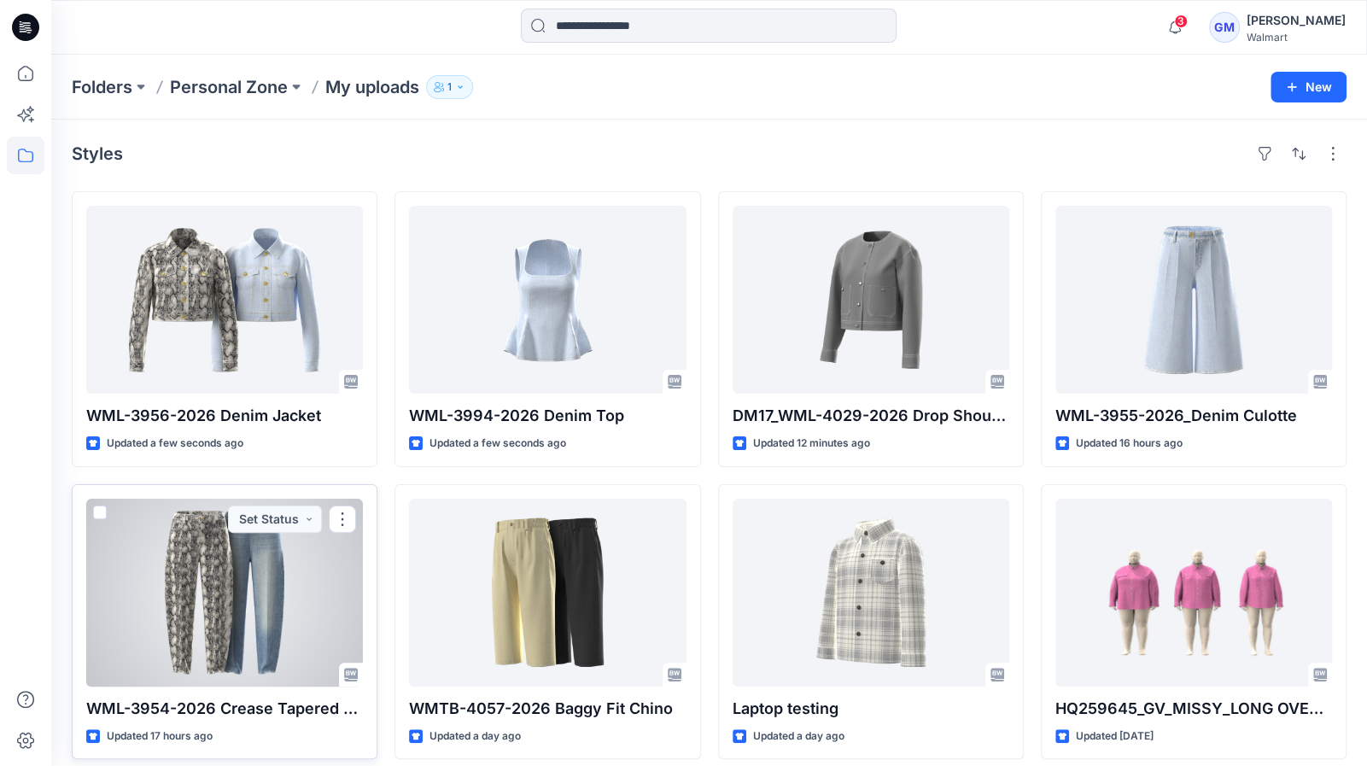
click at [244, 597] on div at bounding box center [224, 593] width 277 height 188
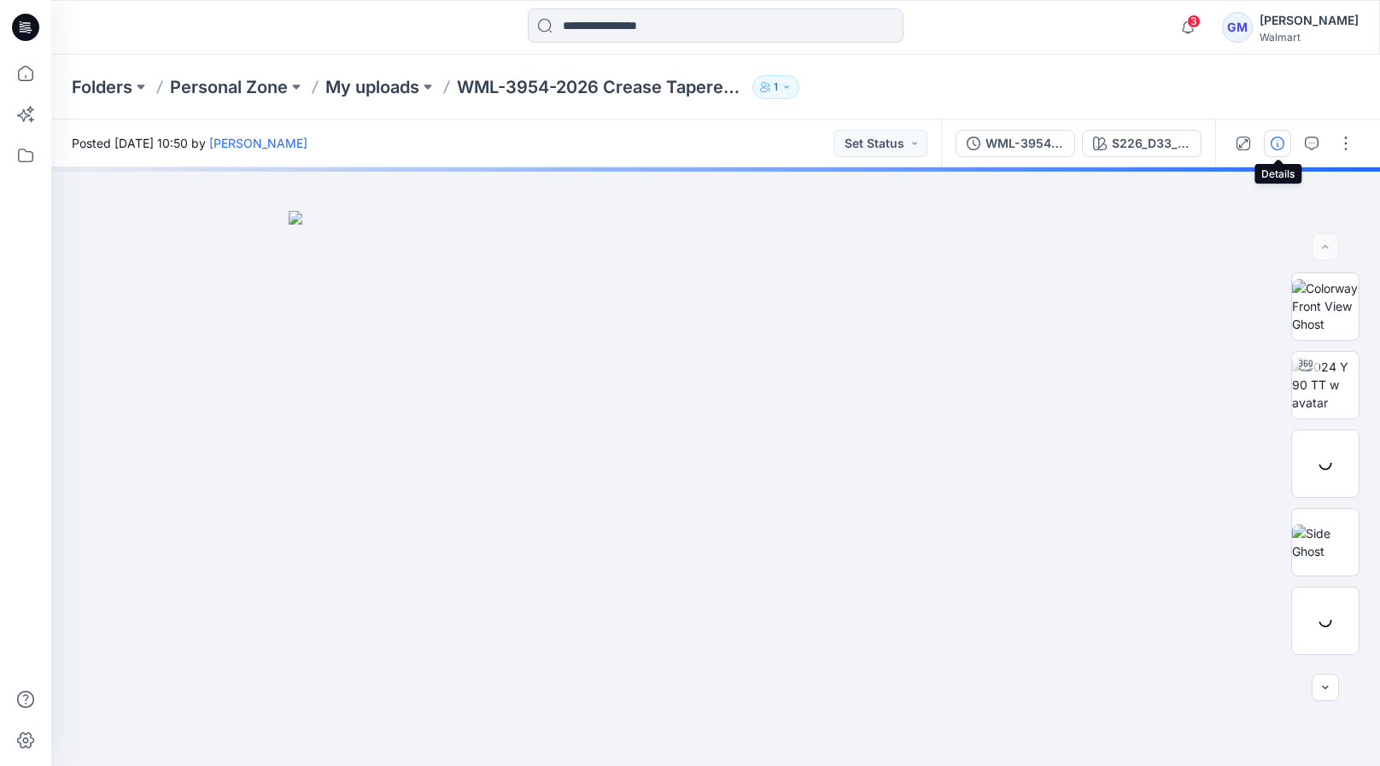
click at [1276, 138] on icon "button" at bounding box center [1278, 144] width 14 height 14
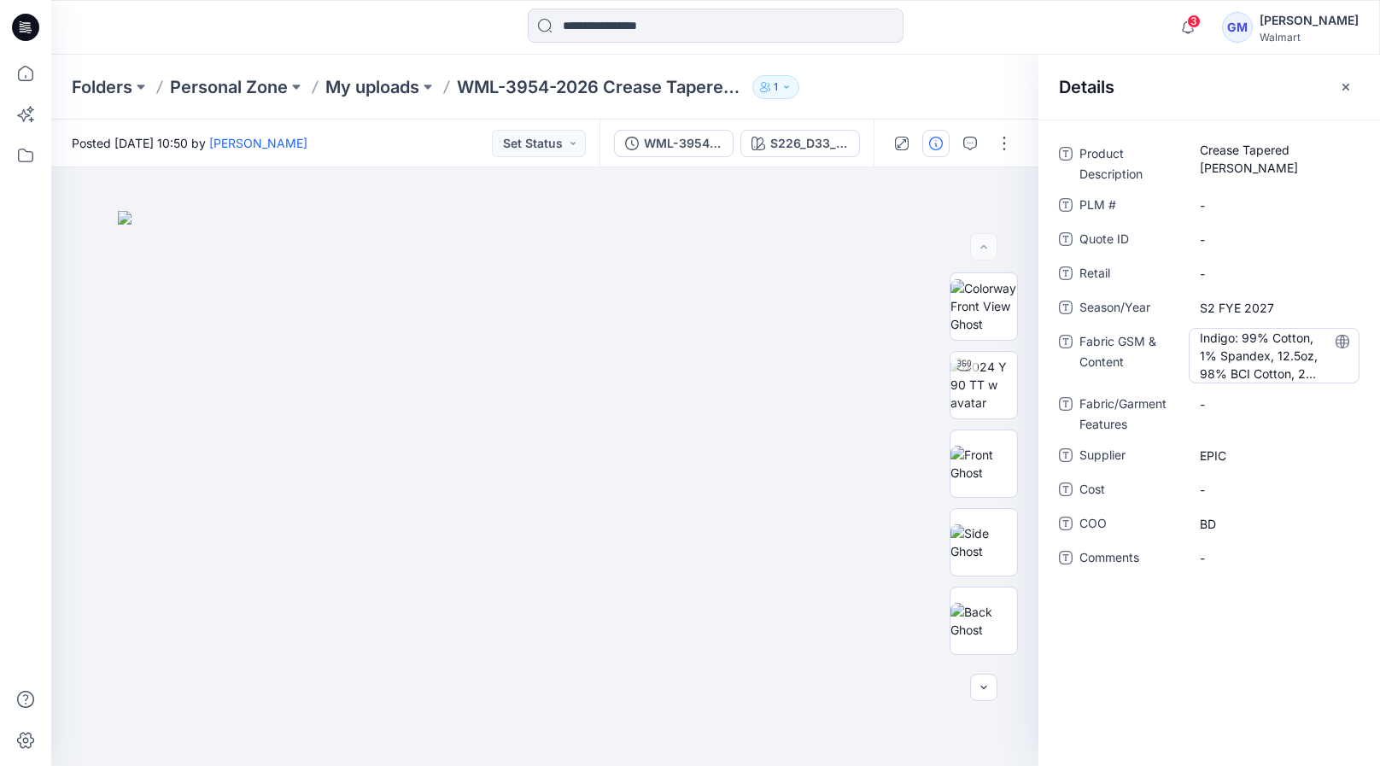
click at [1242, 339] on Content "Indigo: 99% Cotton, 1% Spandex, 12.5oz, 98% BCI Cotton, 2% Spandex, 12oz" at bounding box center [1274, 356] width 149 height 54
click at [937, 73] on div "Folders Personal Zone My uploads WML-3954-2026 Crease Tapered Jean 1" at bounding box center [715, 87] width 1329 height 65
click at [369, 75] on p "My uploads" at bounding box center [372, 87] width 94 height 24
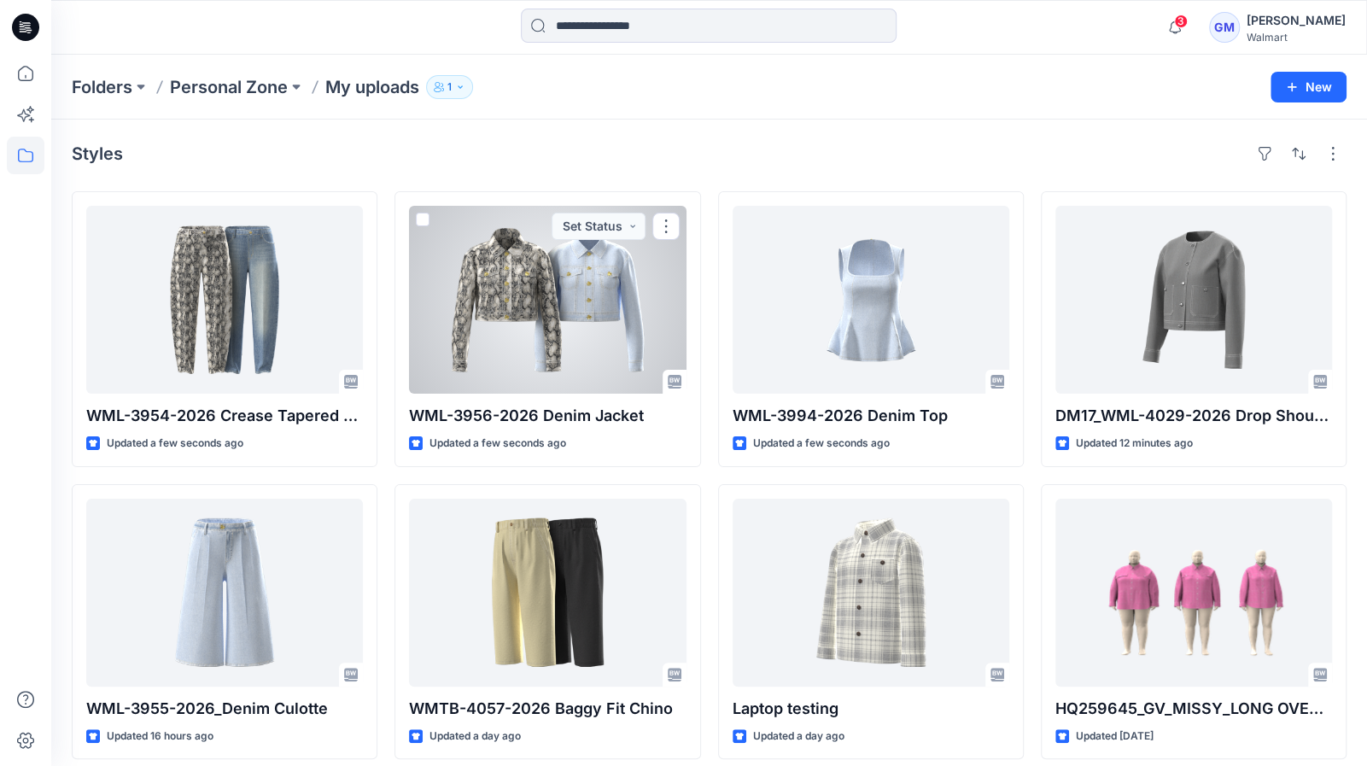
click at [490, 284] on div at bounding box center [547, 300] width 277 height 188
click at [507, 301] on div at bounding box center [547, 300] width 277 height 188
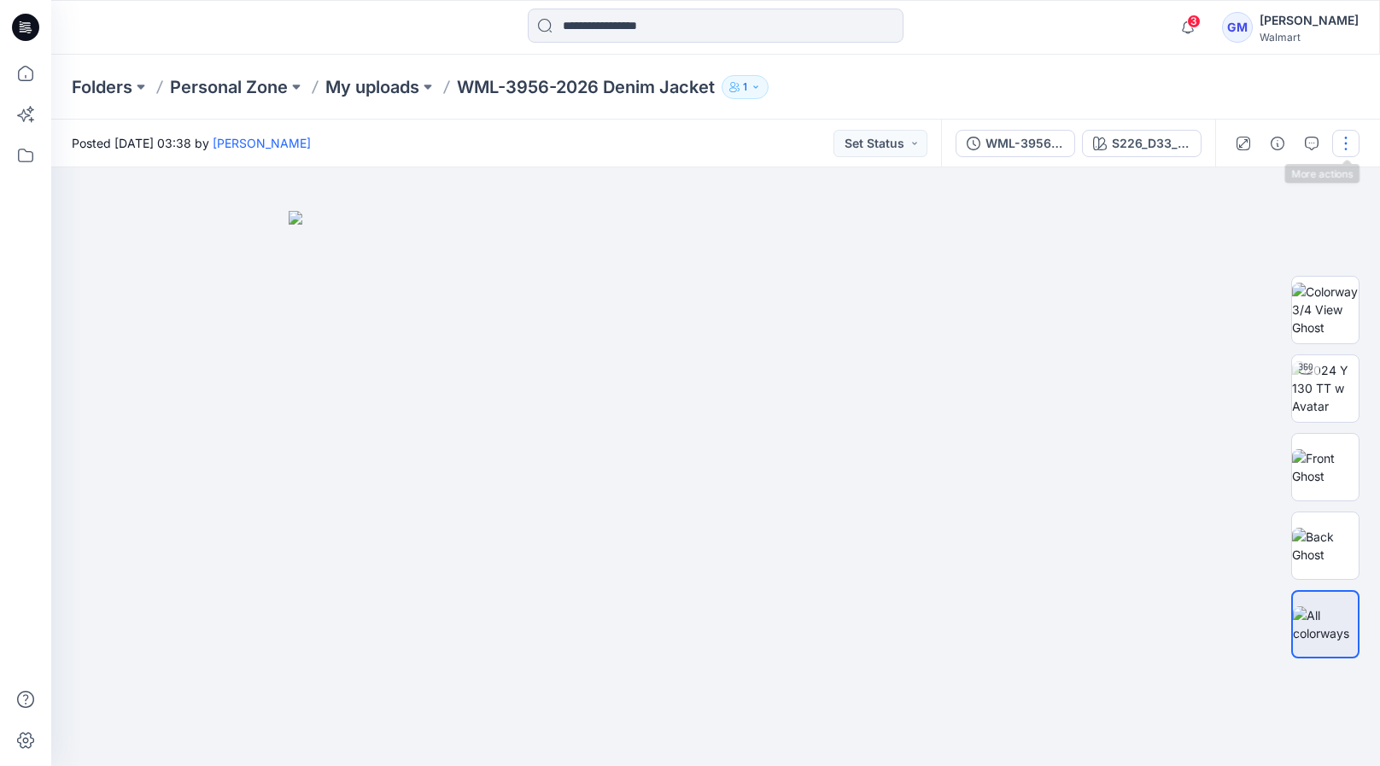
click at [1349, 143] on button "button" at bounding box center [1345, 143] width 27 height 27
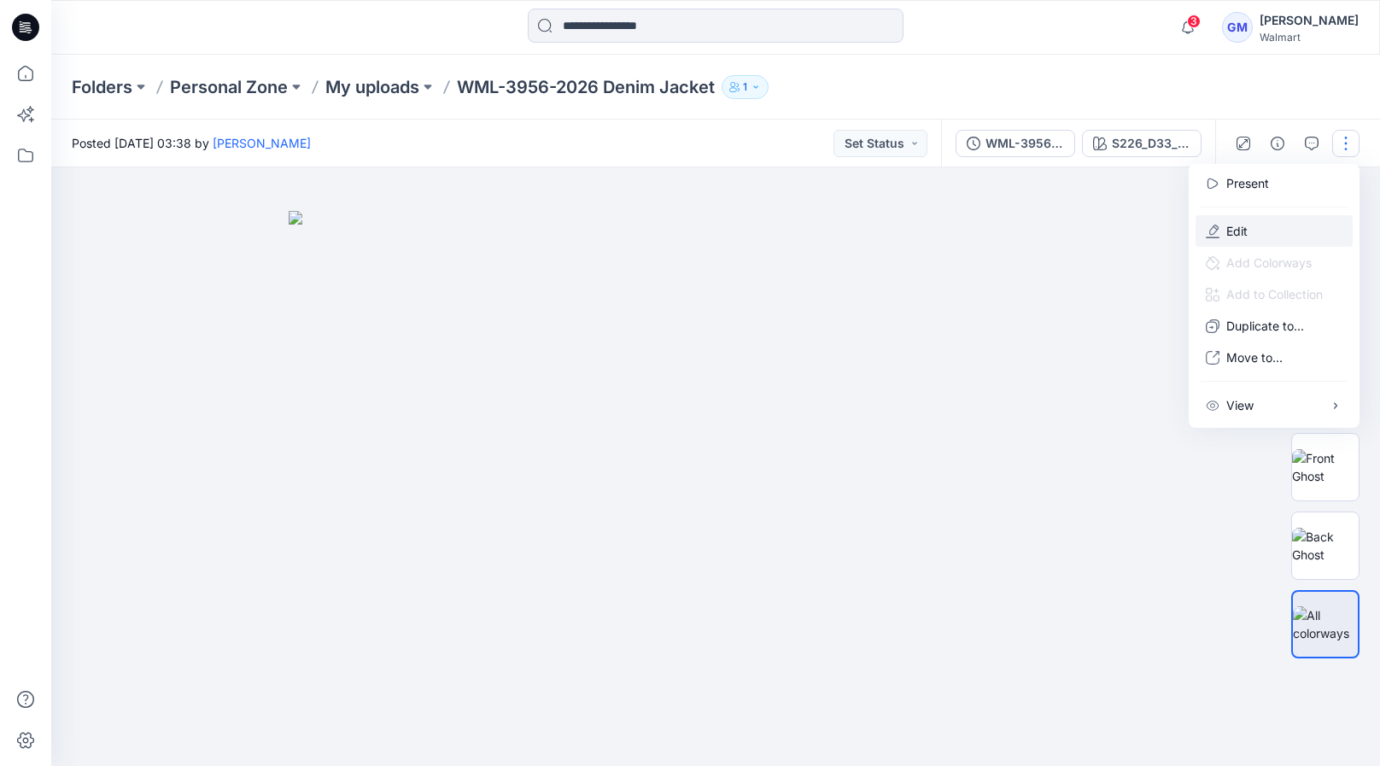
click at [1266, 226] on button "Edit" at bounding box center [1274, 231] width 157 height 32
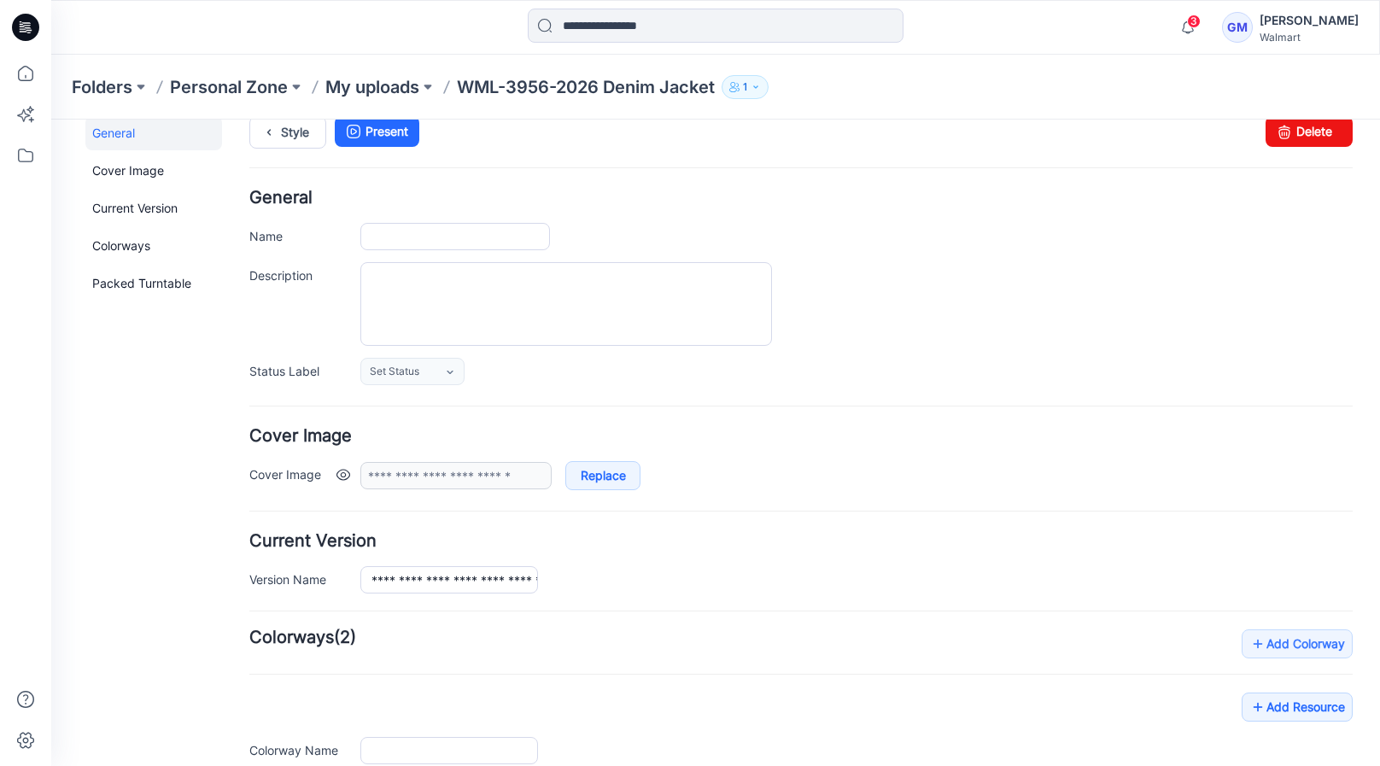
type input "**********"
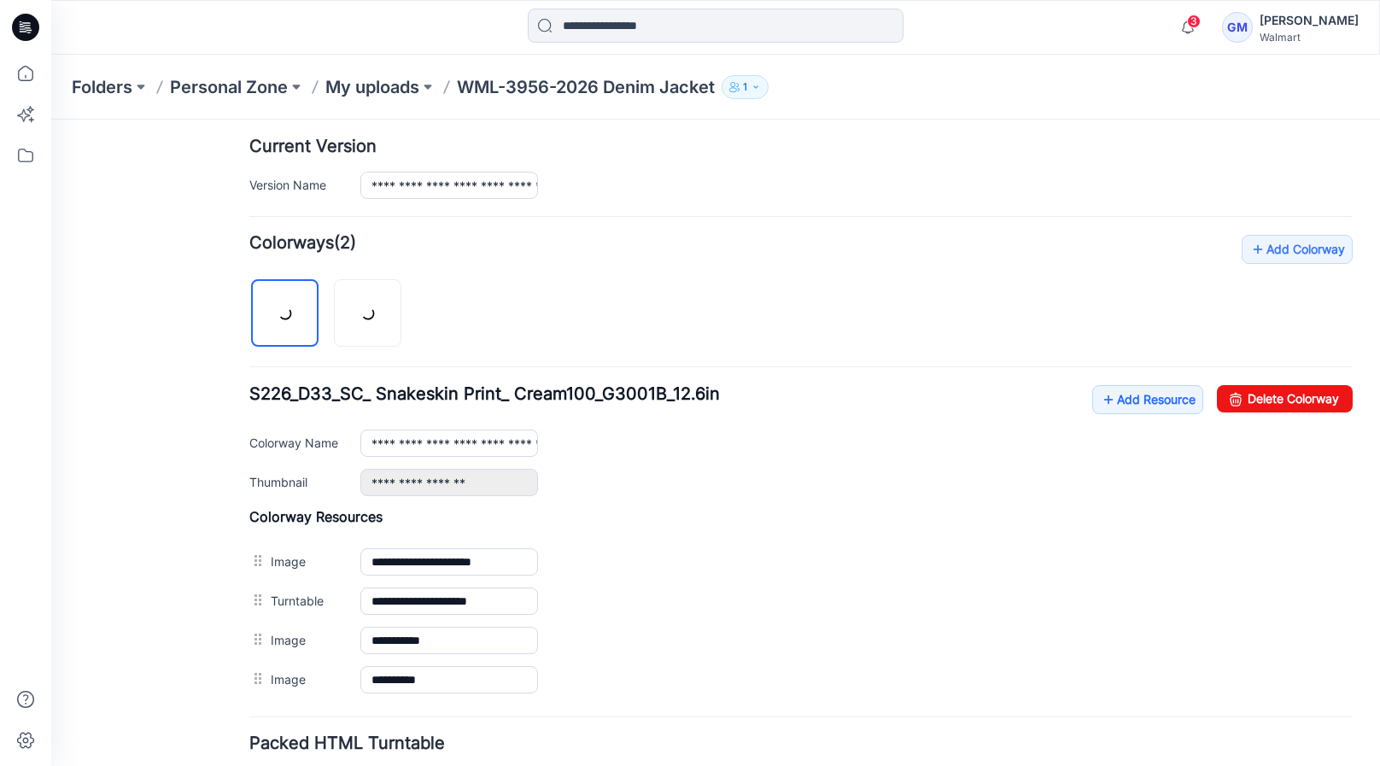
scroll to position [512, 0]
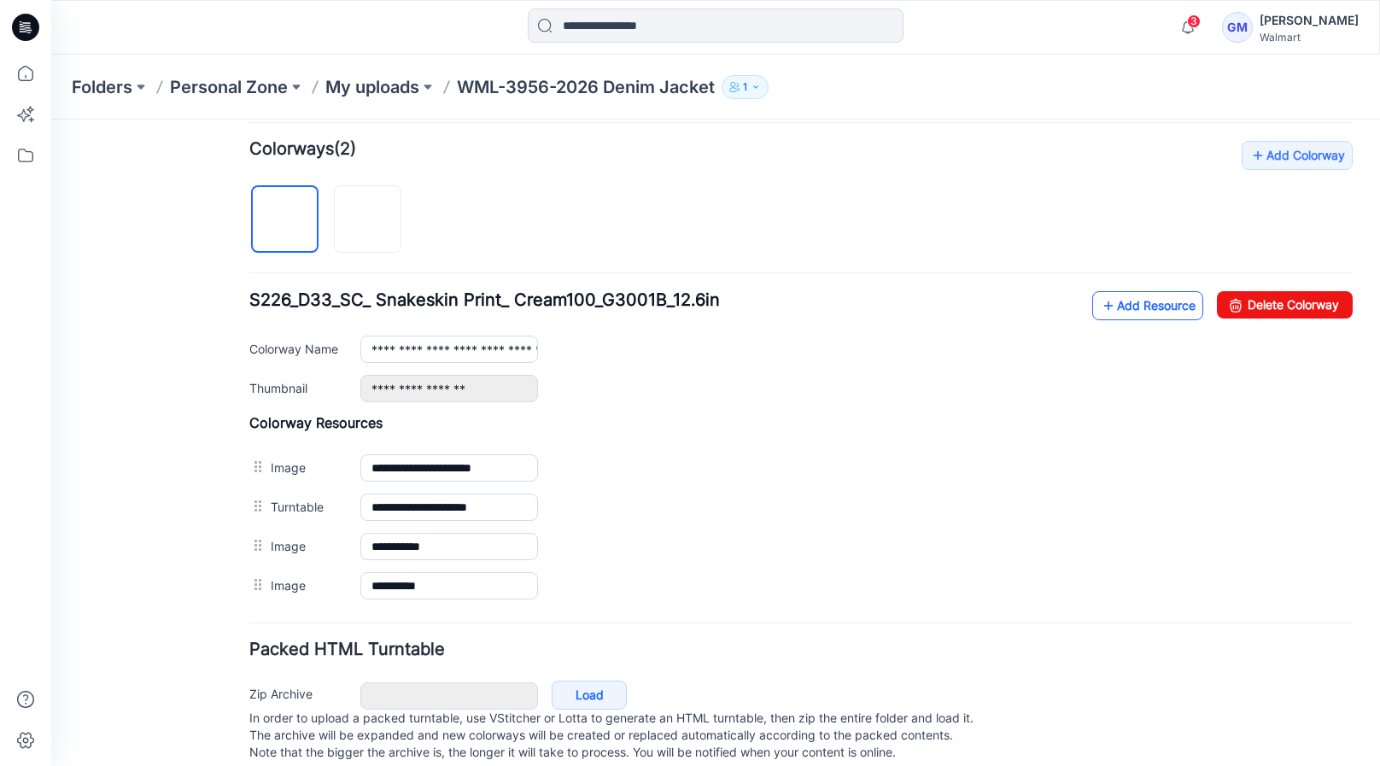
click at [1115, 314] on link "Add Resource" at bounding box center [1147, 305] width 111 height 29
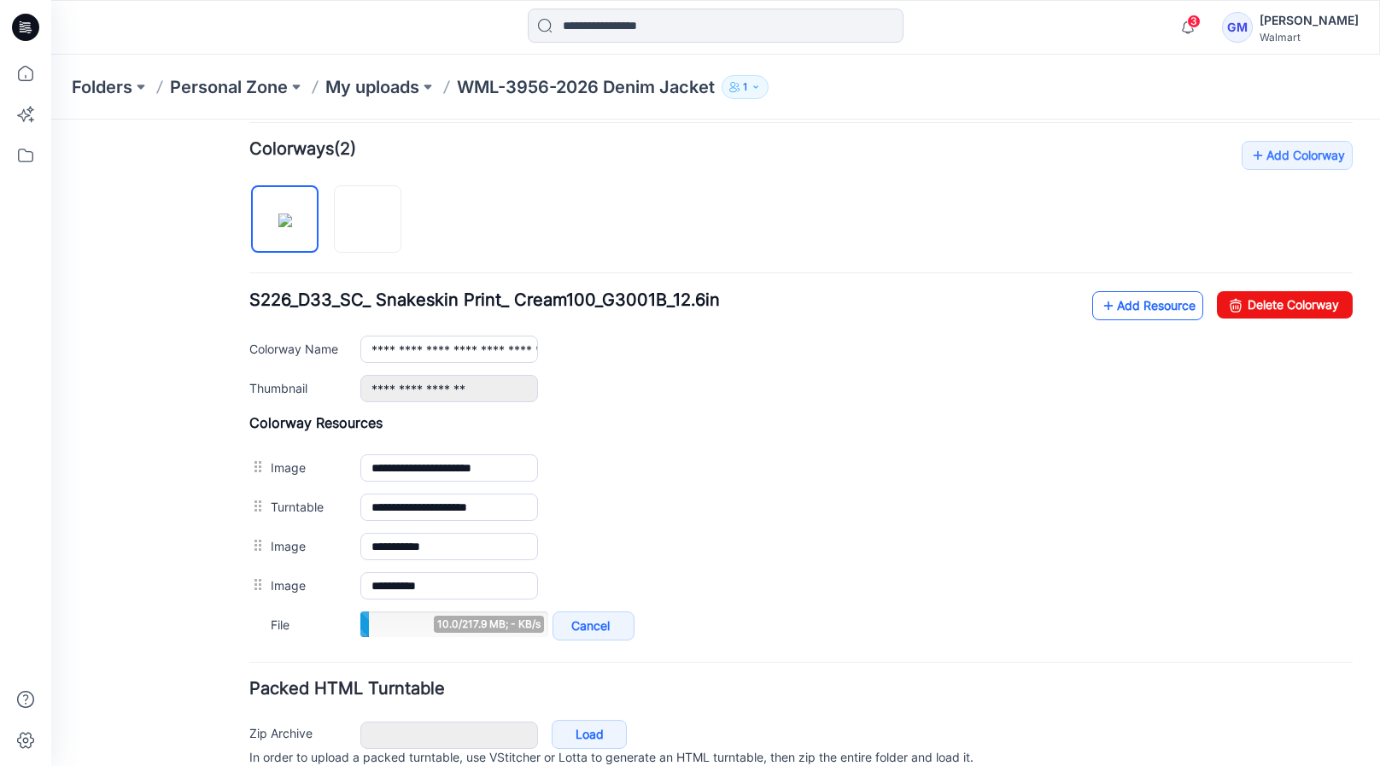
click at [1123, 305] on link "Add Resource" at bounding box center [1147, 305] width 111 height 29
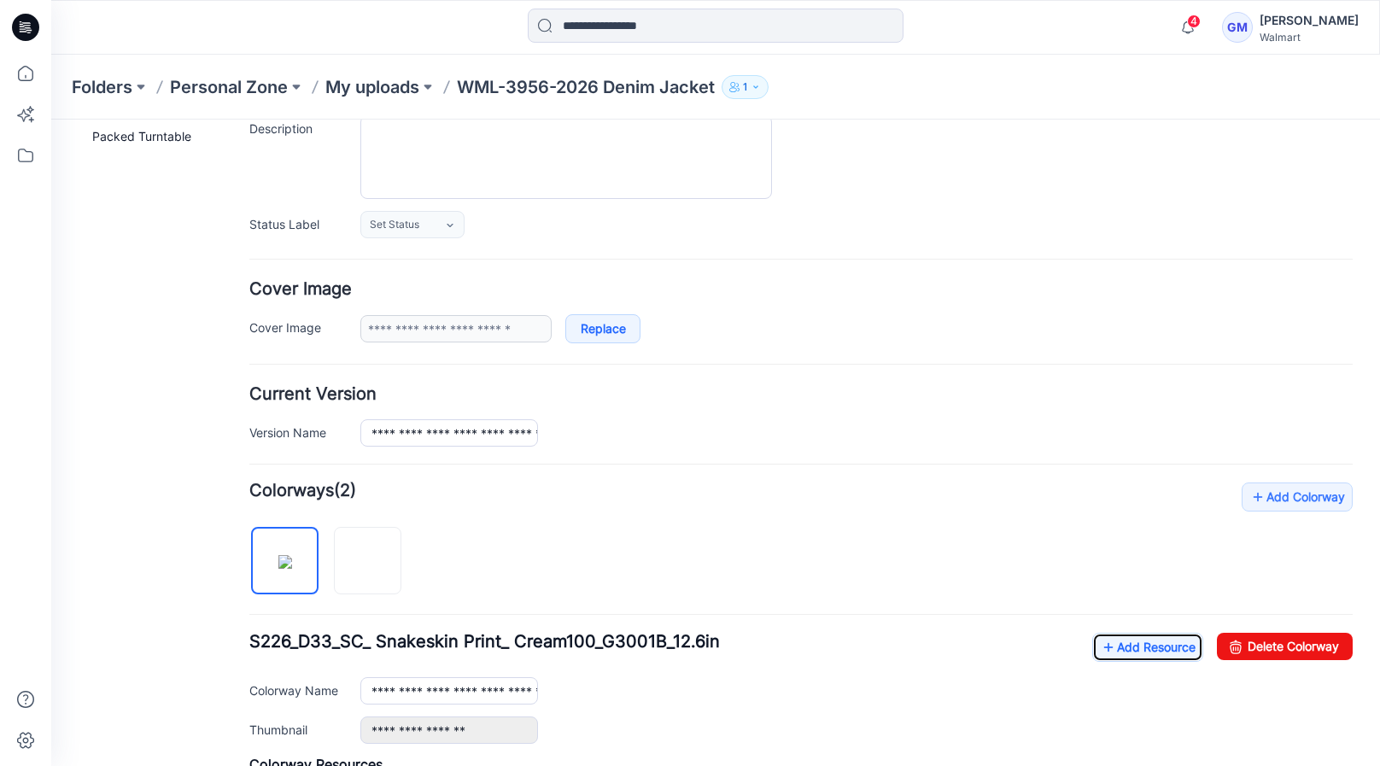
scroll to position [0, 0]
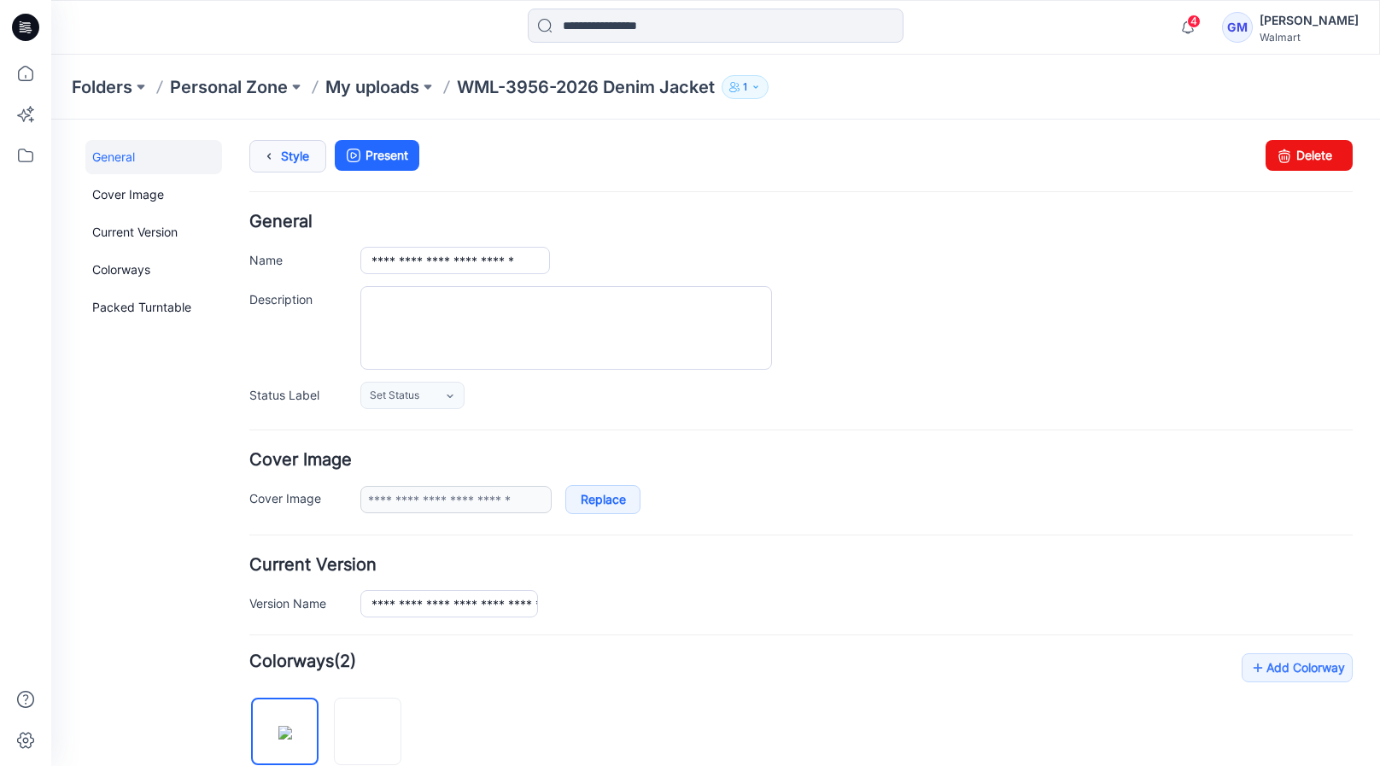
click at [292, 150] on link "Style" at bounding box center [287, 156] width 77 height 32
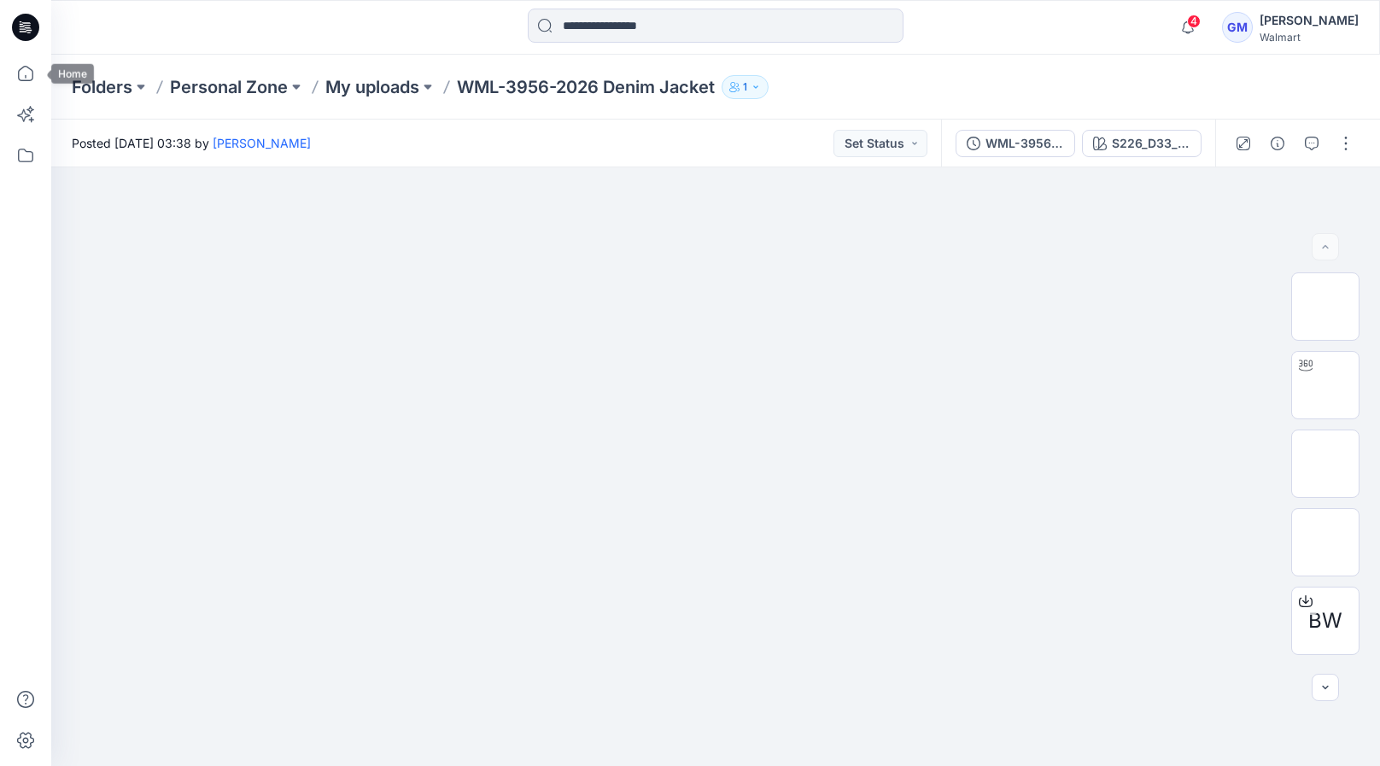
drag, startPoint x: 31, startPoint y: 57, endPoint x: 49, endPoint y: 68, distance: 21.1
click at [31, 59] on icon at bounding box center [26, 74] width 38 height 38
